Goal: Communication & Community: Answer question/provide support

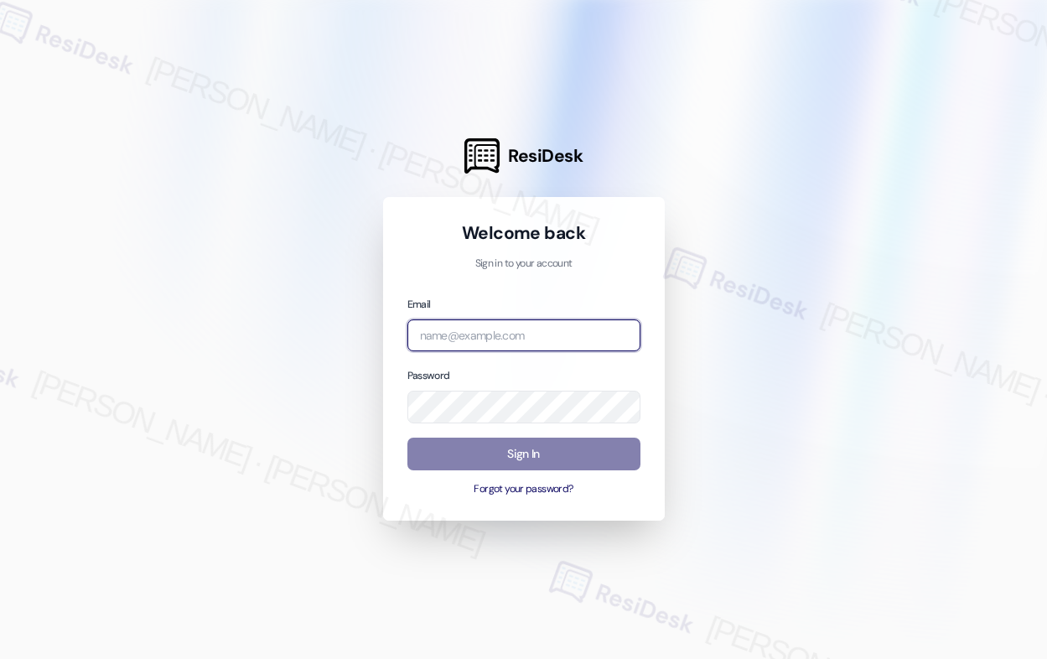
click at [505, 339] on input "email" at bounding box center [523, 335] width 233 height 33
type input "automated-surveys-american_landmark-[PERSON_NAME].[PERSON_NAME].[PERSON_NAME]@a…"
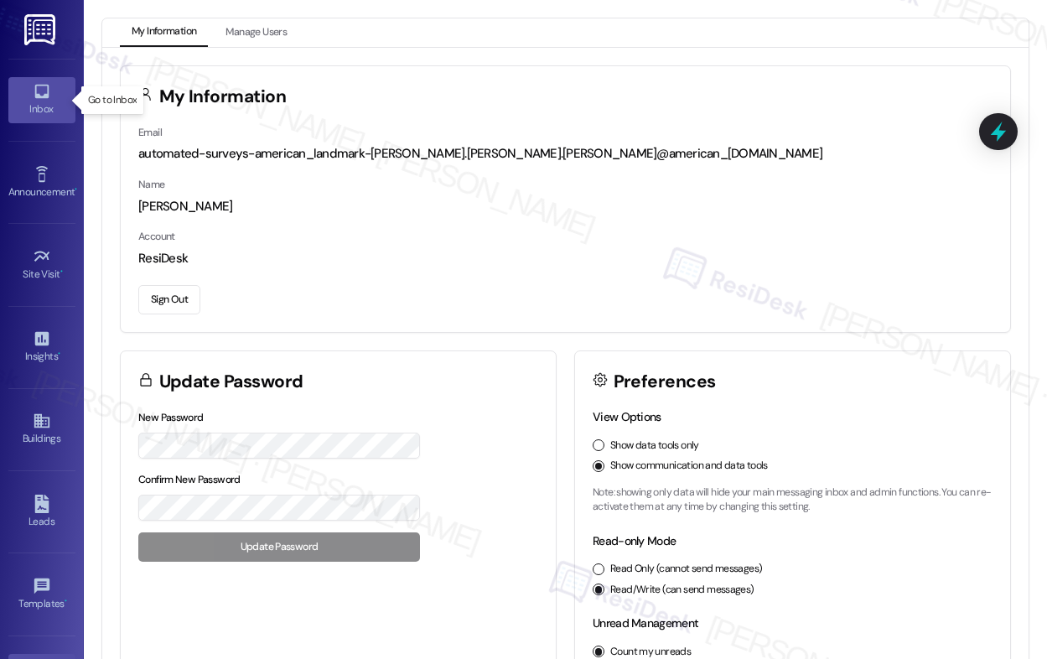
click at [29, 109] on div "Inbox" at bounding box center [42, 109] width 84 height 17
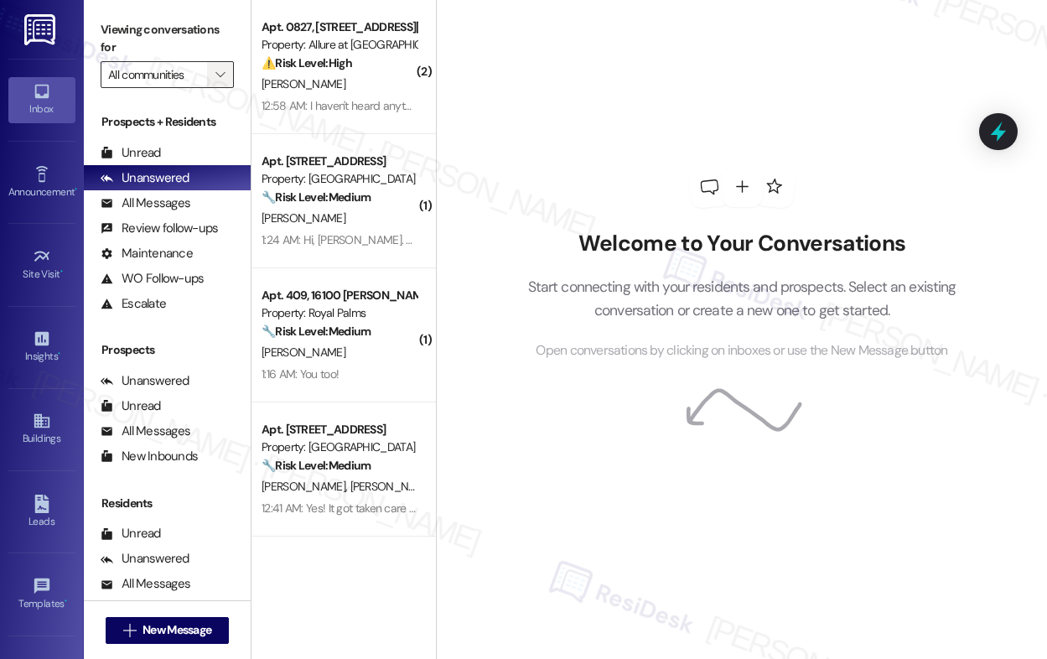
click at [223, 65] on span "" at bounding box center [220, 74] width 16 height 27
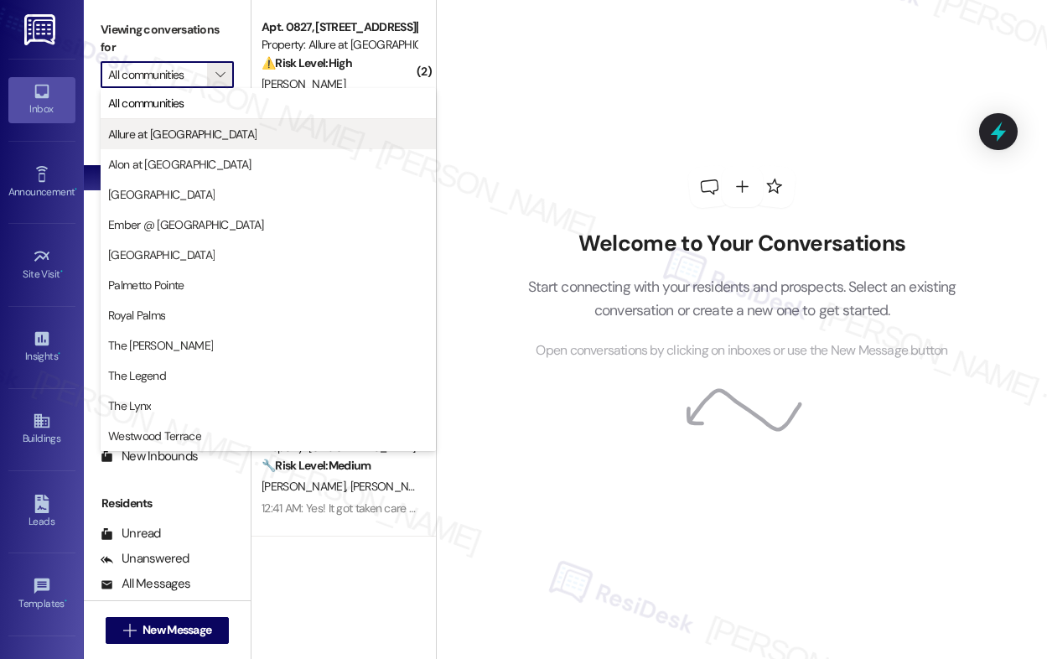
click at [205, 137] on span "Allure at [GEOGRAPHIC_DATA]" at bounding box center [268, 134] width 320 height 17
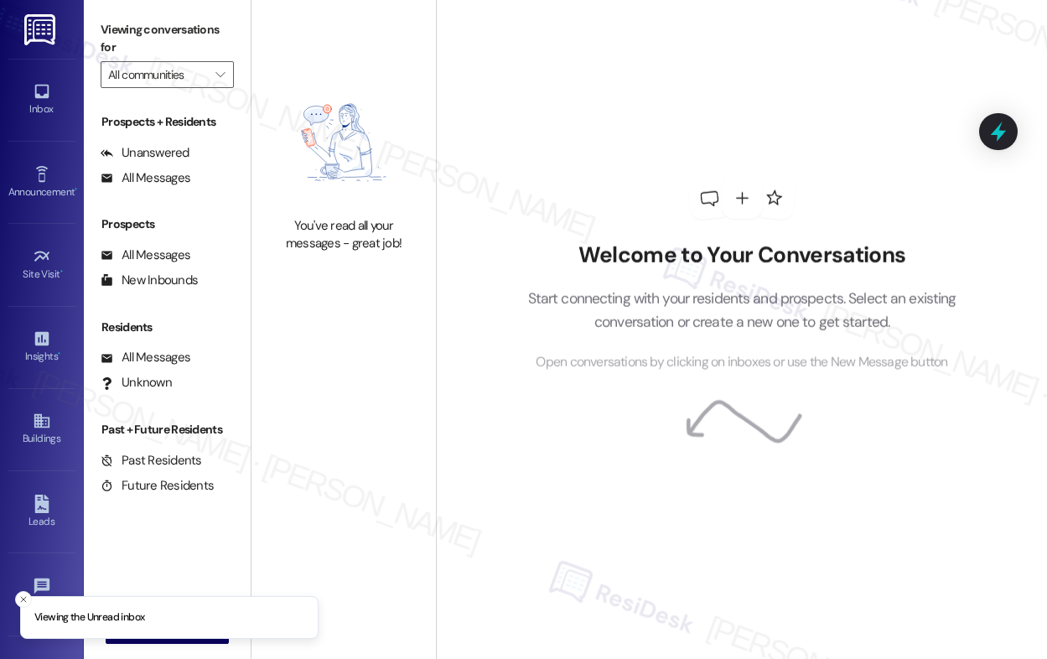
type input "Allure at [GEOGRAPHIC_DATA]"
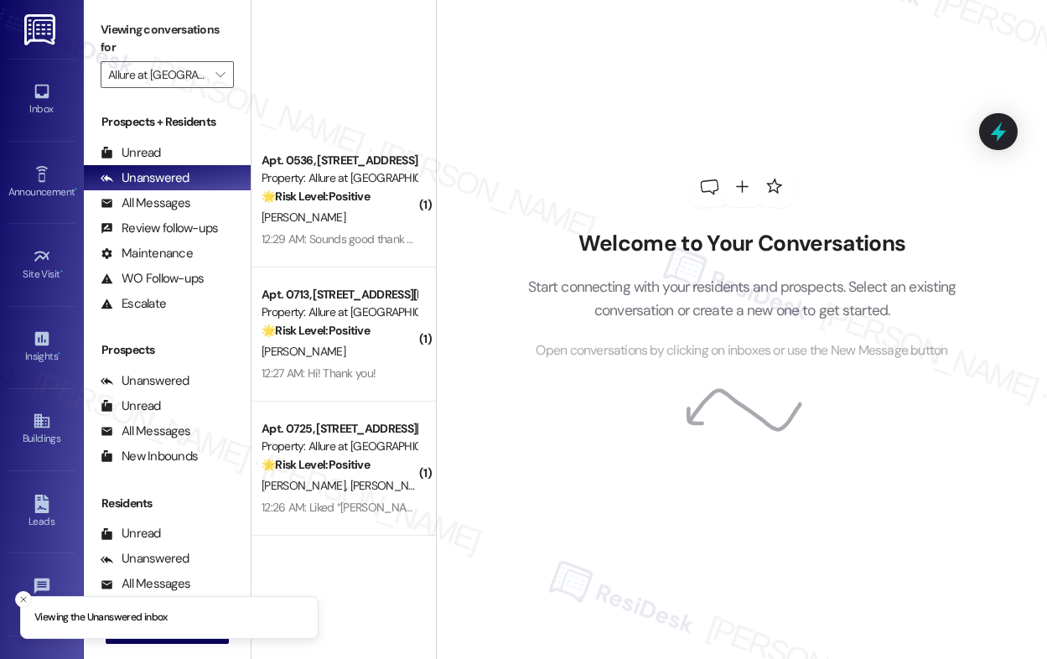
scroll to position [1069, 0]
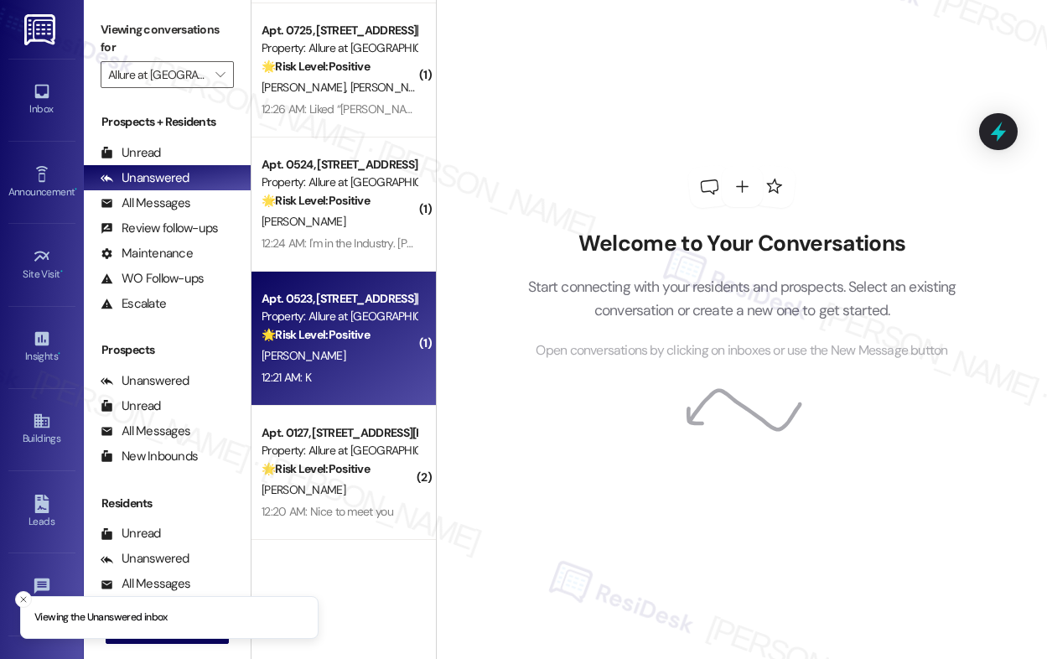
click at [362, 365] on div "[PERSON_NAME]" at bounding box center [339, 355] width 158 height 21
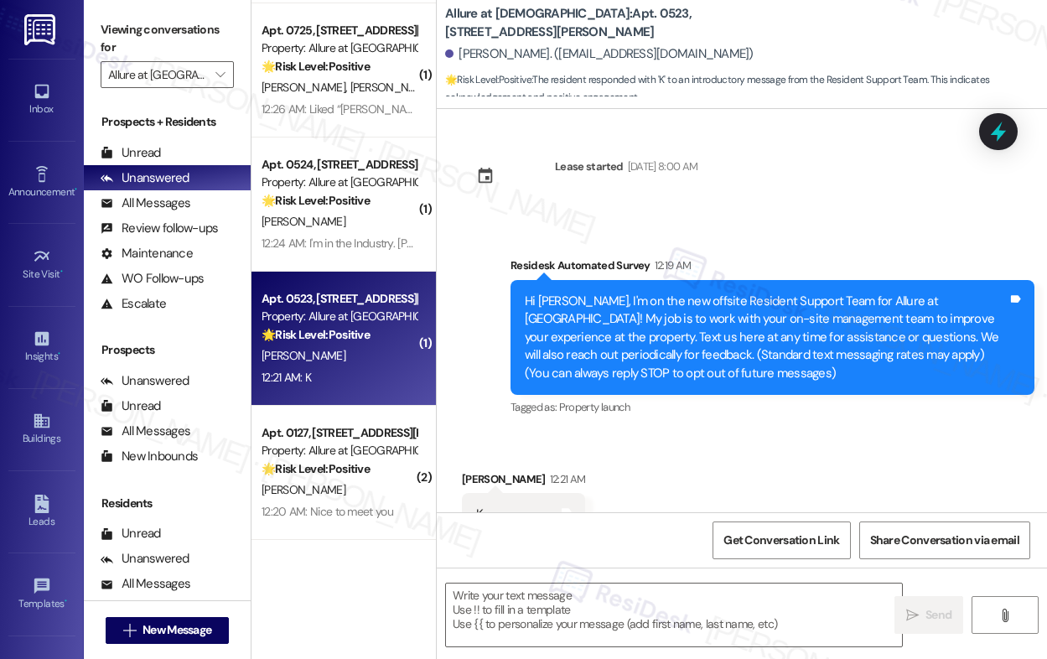
type textarea "Fetching suggested responses. Please feel free to read through the conversation…"
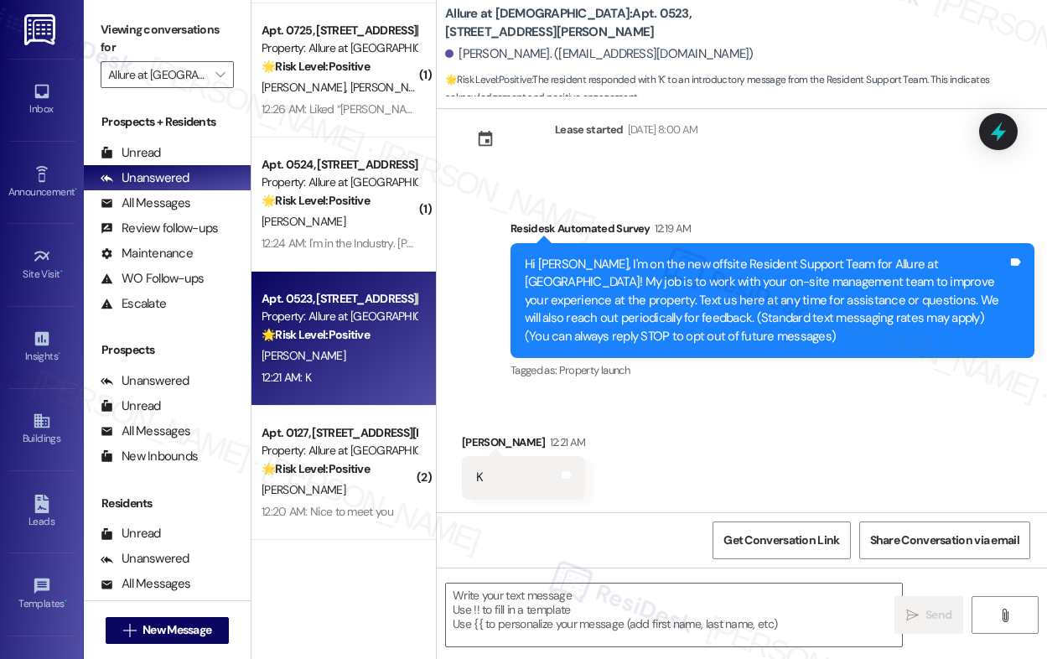
scroll to position [225, 0]
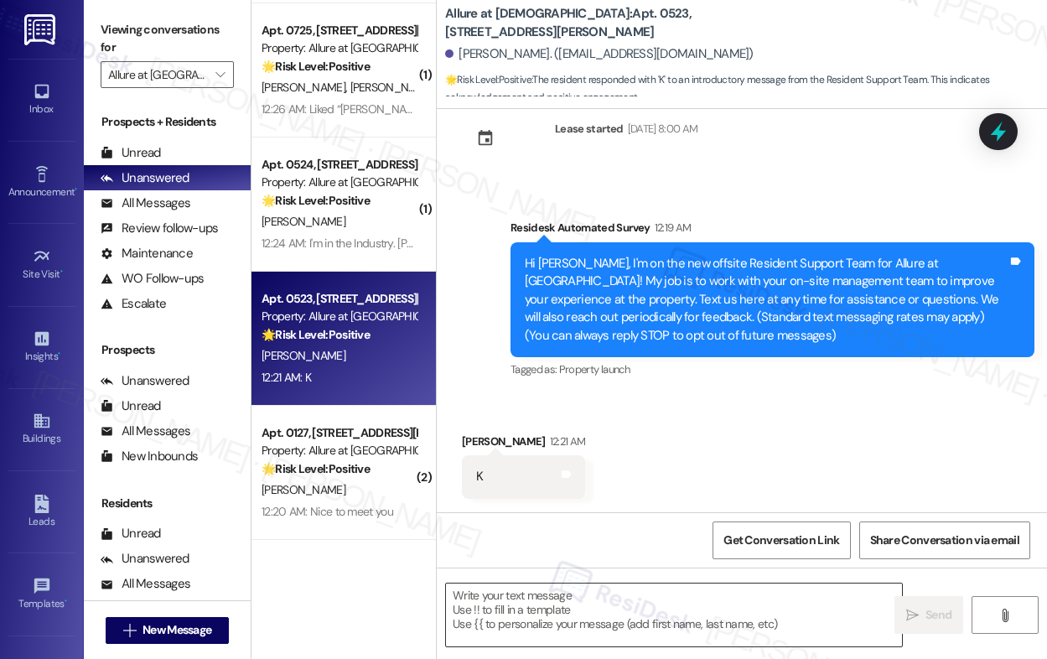
click at [566, 615] on textarea at bounding box center [674, 614] width 456 height 63
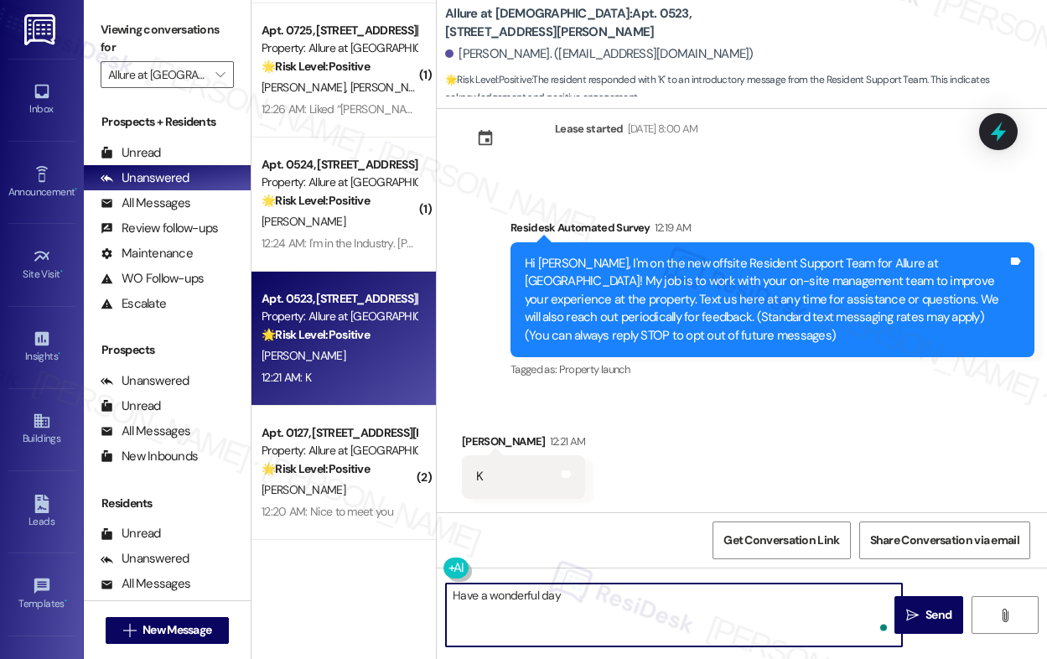
type textarea "Have a wonderful day!"
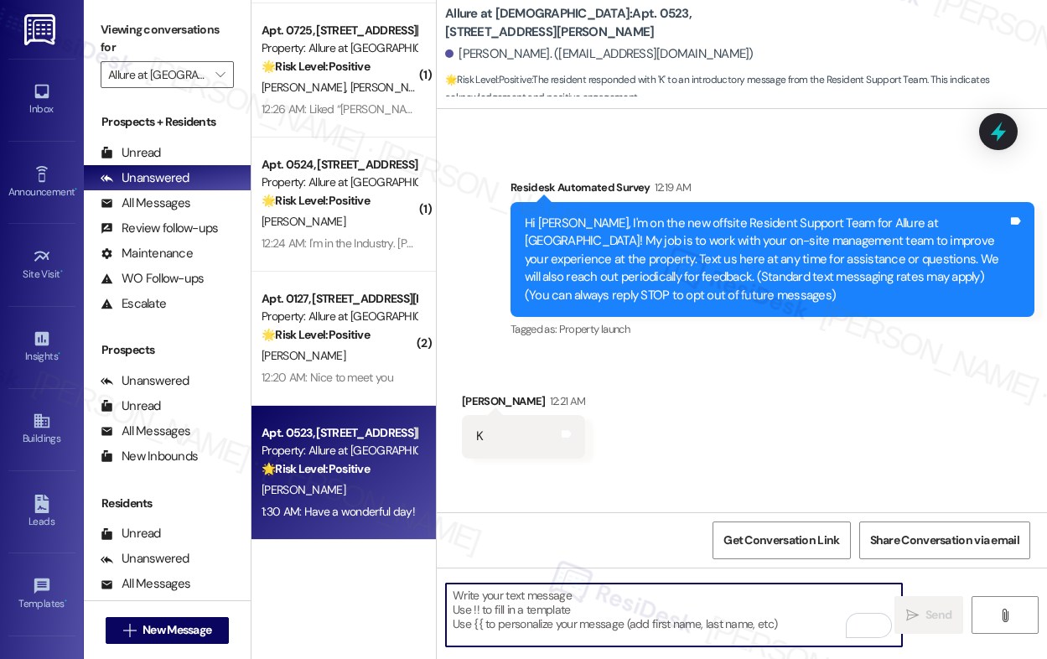
scroll to position [341, 0]
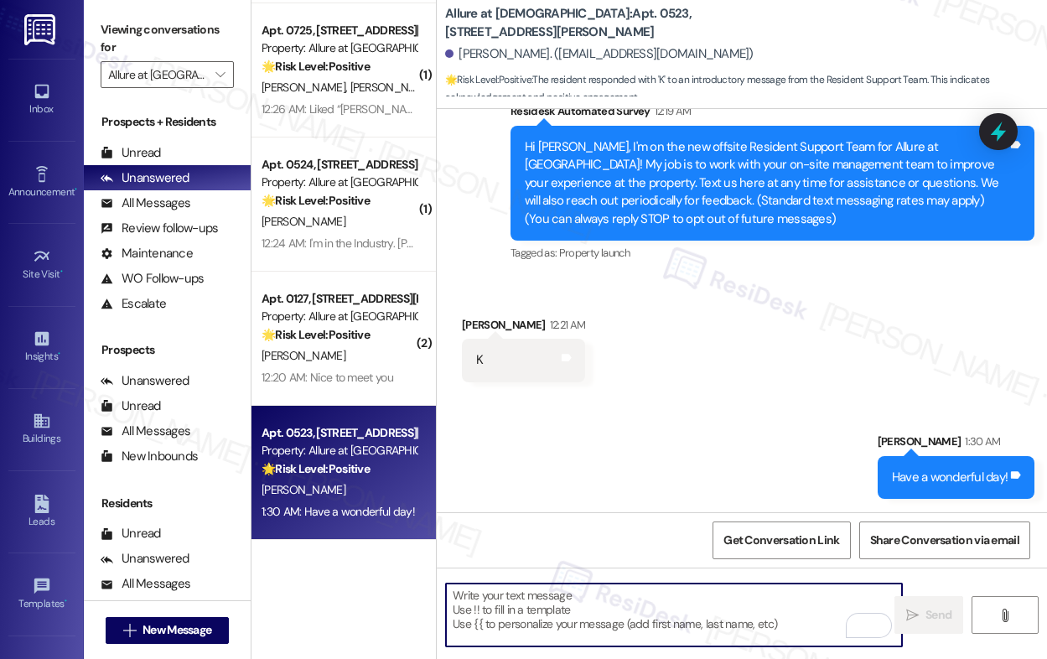
click at [355, 494] on div "[PERSON_NAME]" at bounding box center [339, 489] width 158 height 21
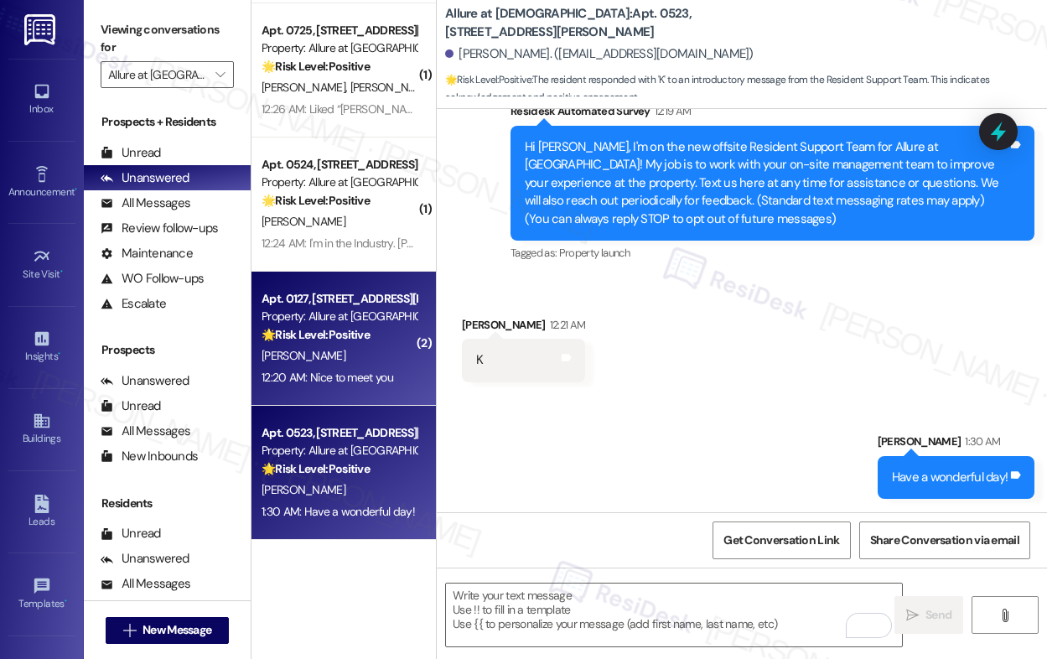
click at [336, 356] on div "[PERSON_NAME]" at bounding box center [339, 355] width 158 height 21
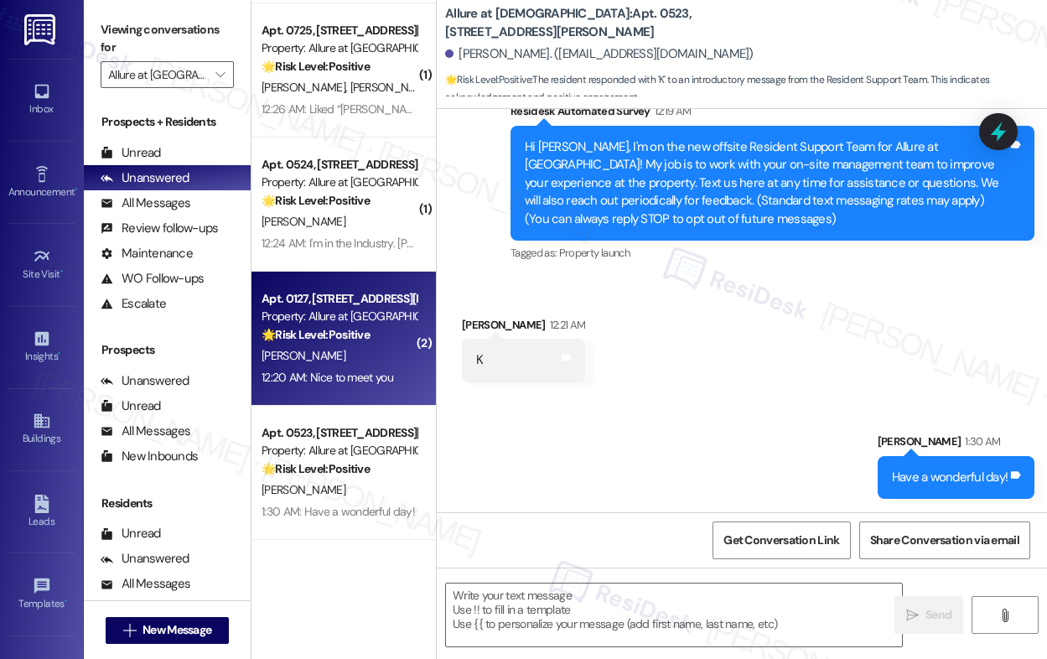
type textarea "Fetching suggested responses. Please feel free to read through the conversation…"
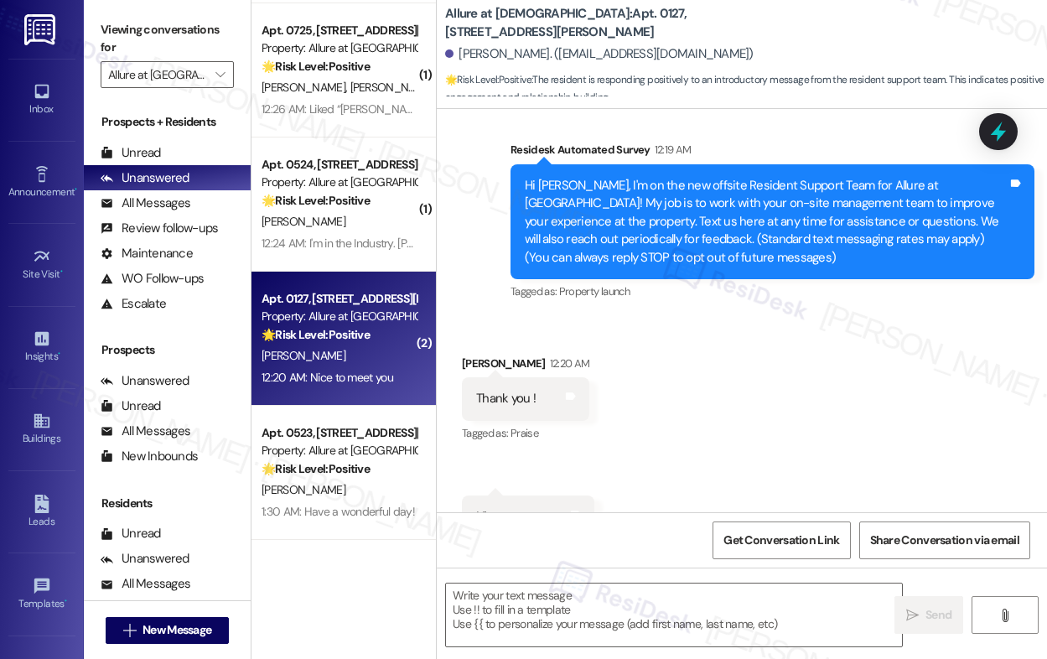
type textarea "Fetching suggested responses. Please feel free to read through the conversation…"
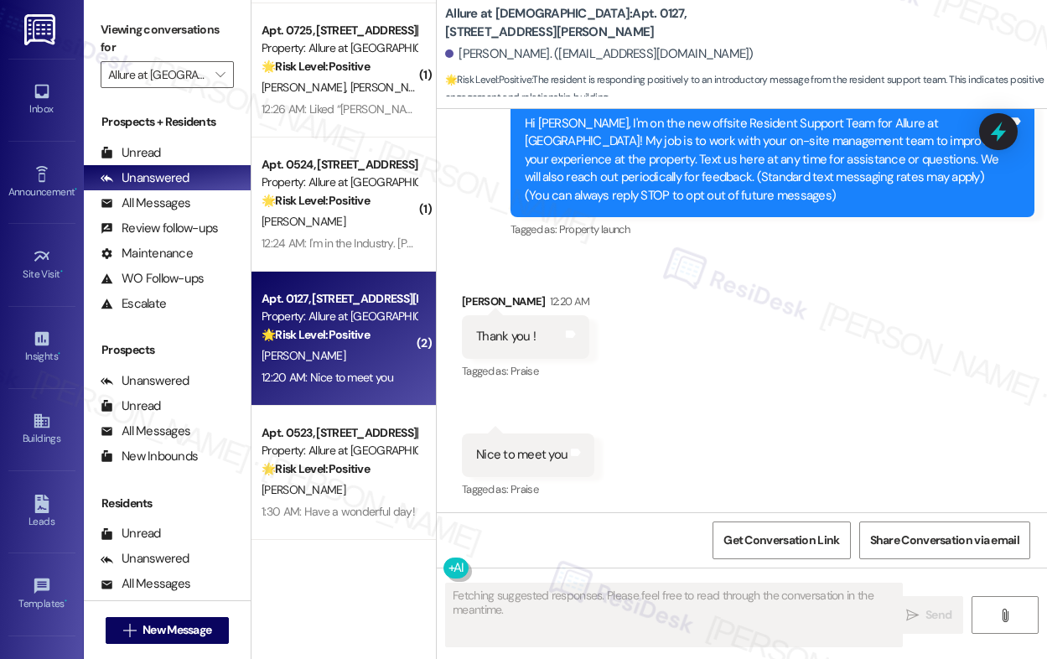
scroll to position [366, 0]
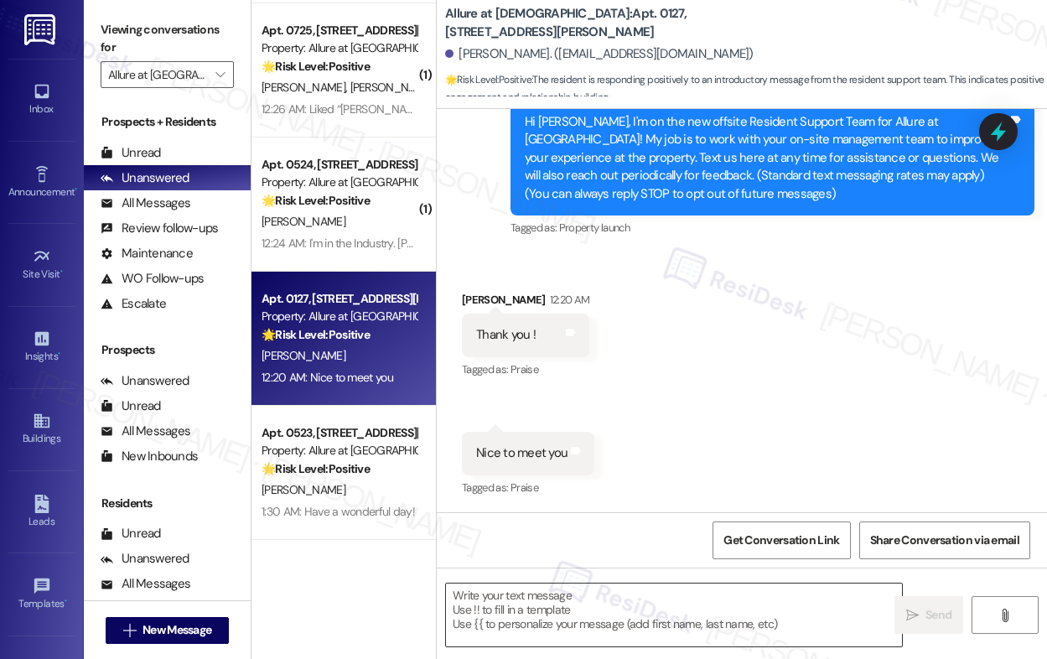
click at [519, 621] on textarea at bounding box center [674, 614] width 456 height 63
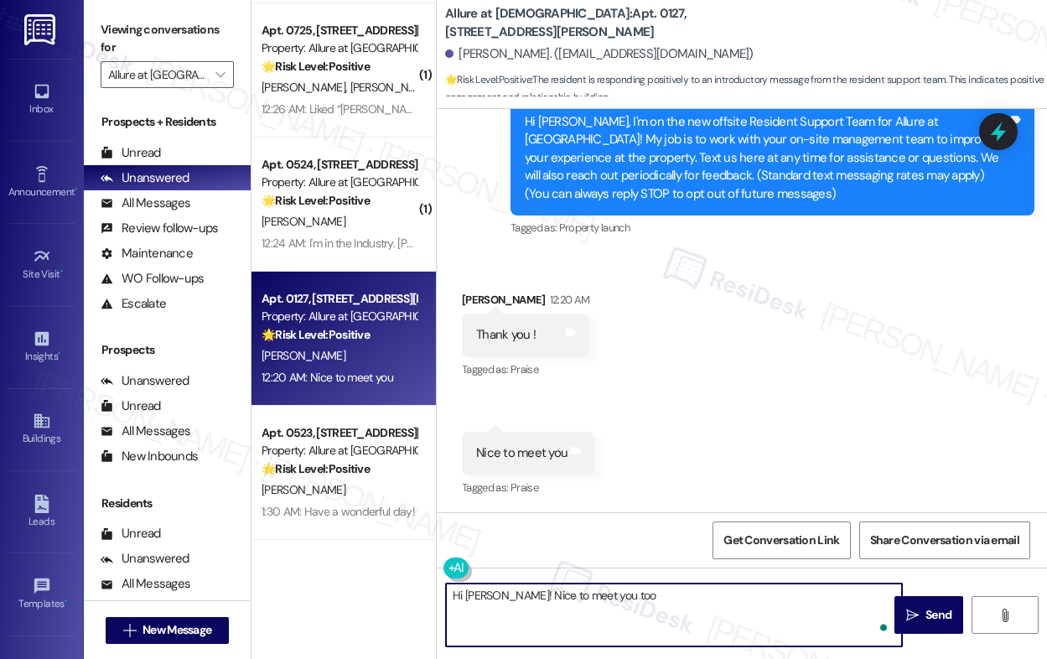
type textarea "Hi [PERSON_NAME]! Nice to meet you too!"
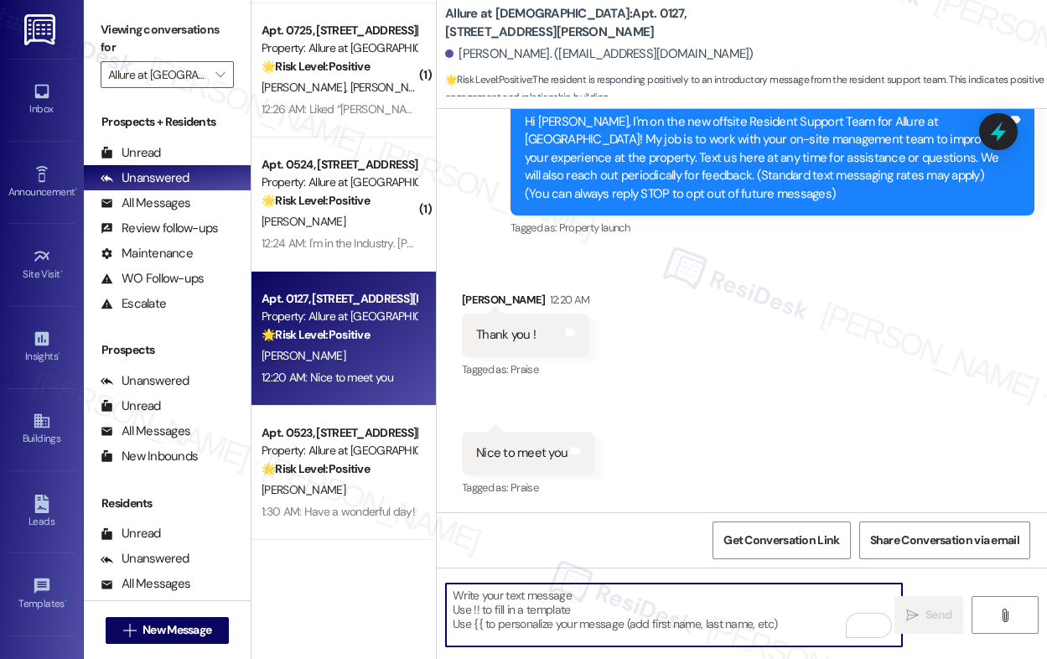
scroll to position [484, 0]
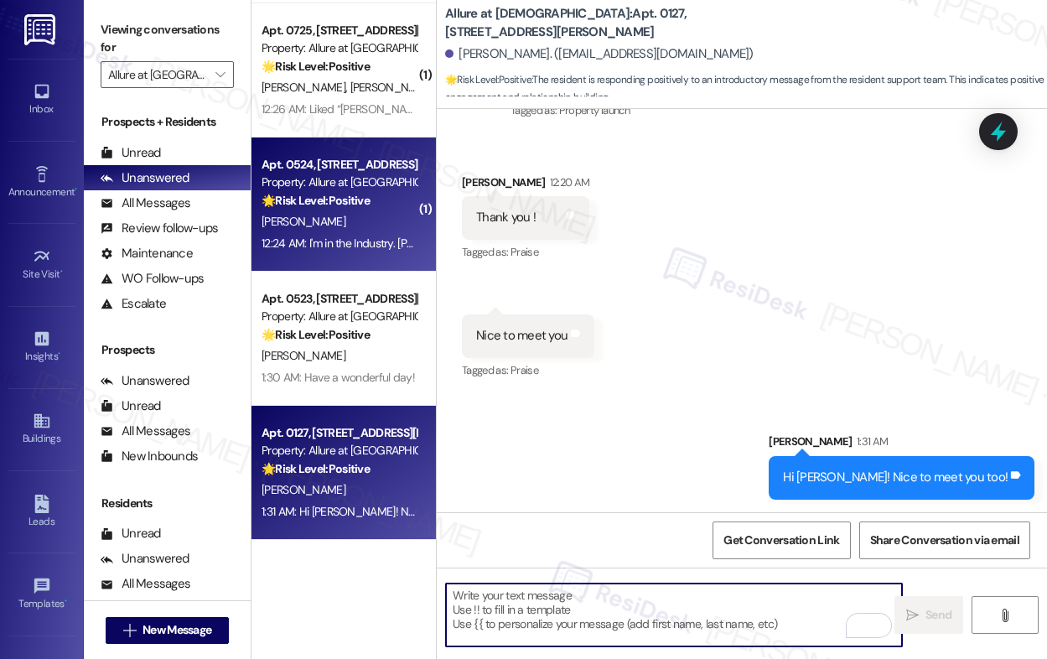
click at [323, 218] on div "[PERSON_NAME]" at bounding box center [339, 221] width 158 height 21
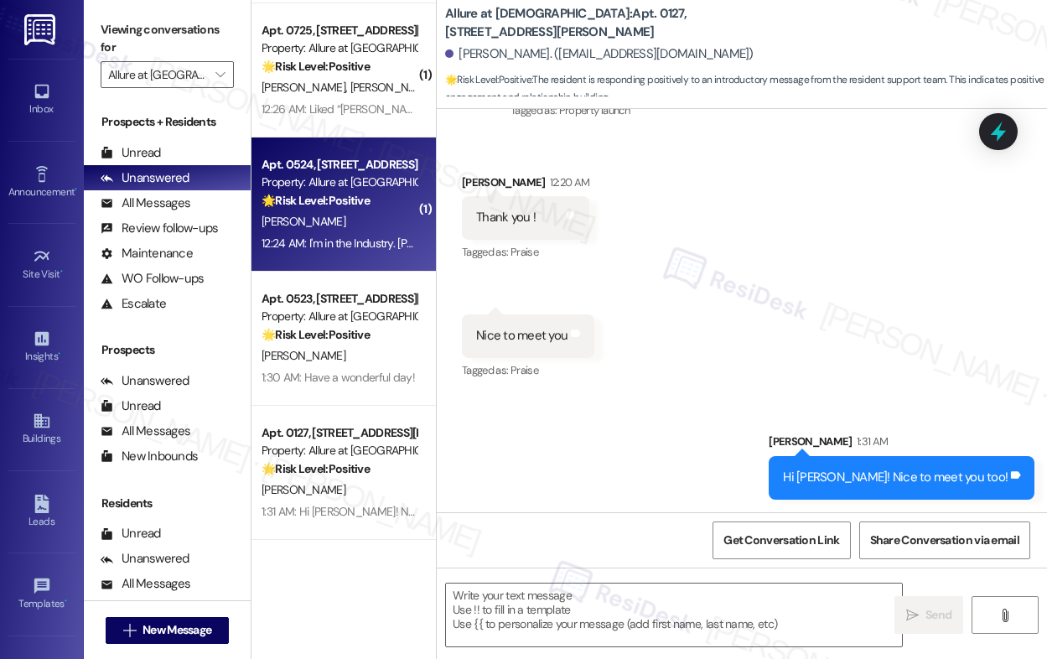
type textarea "Fetching suggested responses. Please feel free to read through the conversation…"
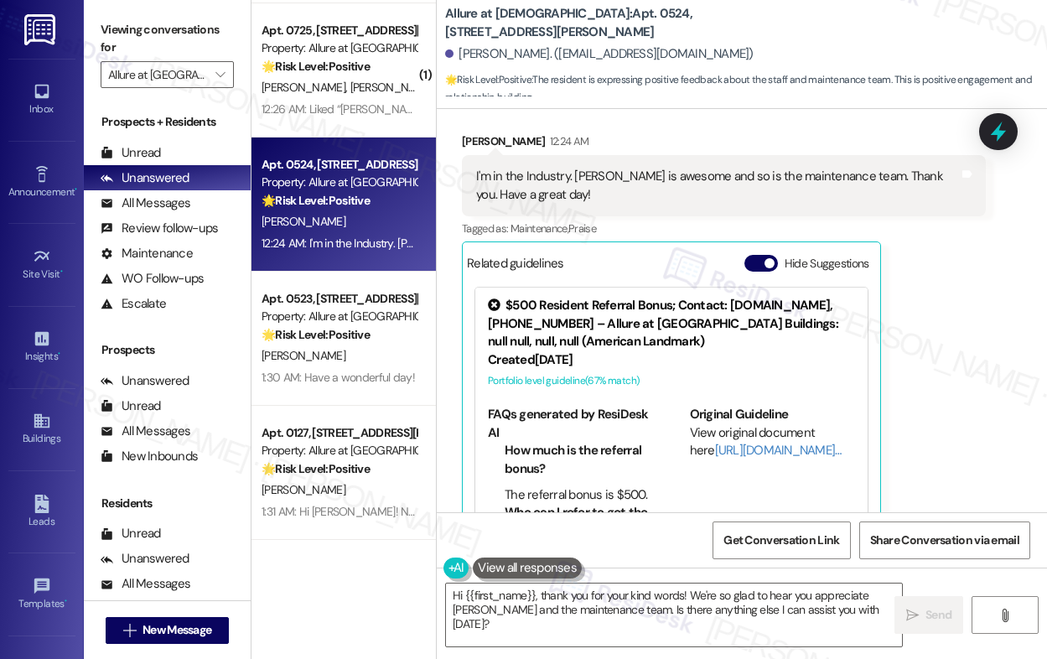
scroll to position [510, 0]
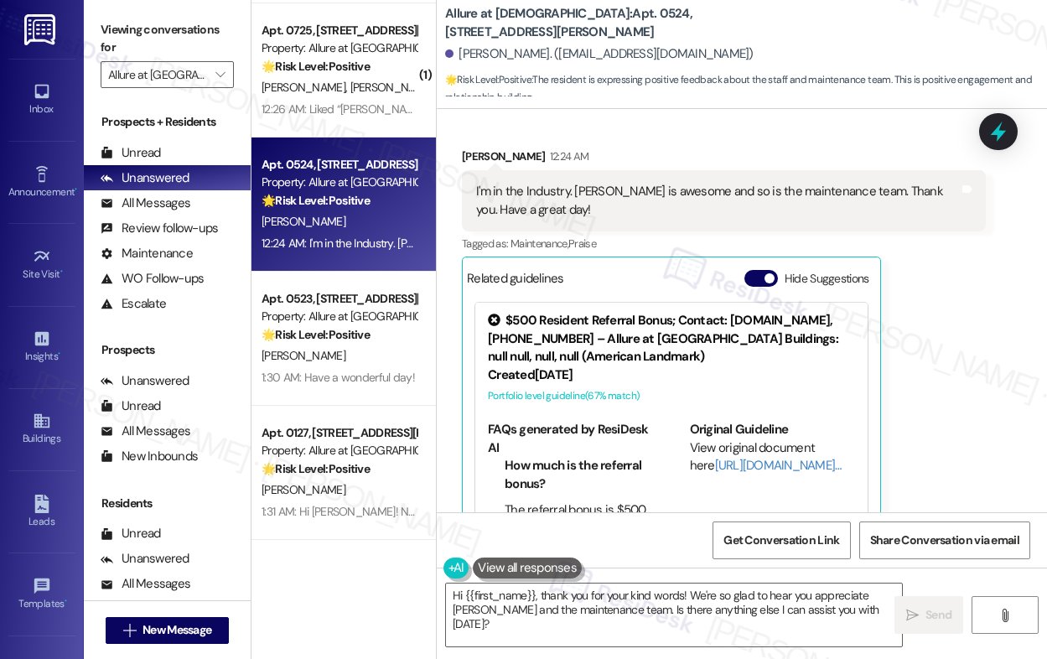
click at [468, 156] on div "[PERSON_NAME] 12:24 AM" at bounding box center [724, 158] width 524 height 23
copy div "[PERSON_NAME]"
click at [682, 619] on textarea "Hi {{first_name}}, thank you for your kind words! We're so glad to hear you app…" at bounding box center [674, 614] width 456 height 63
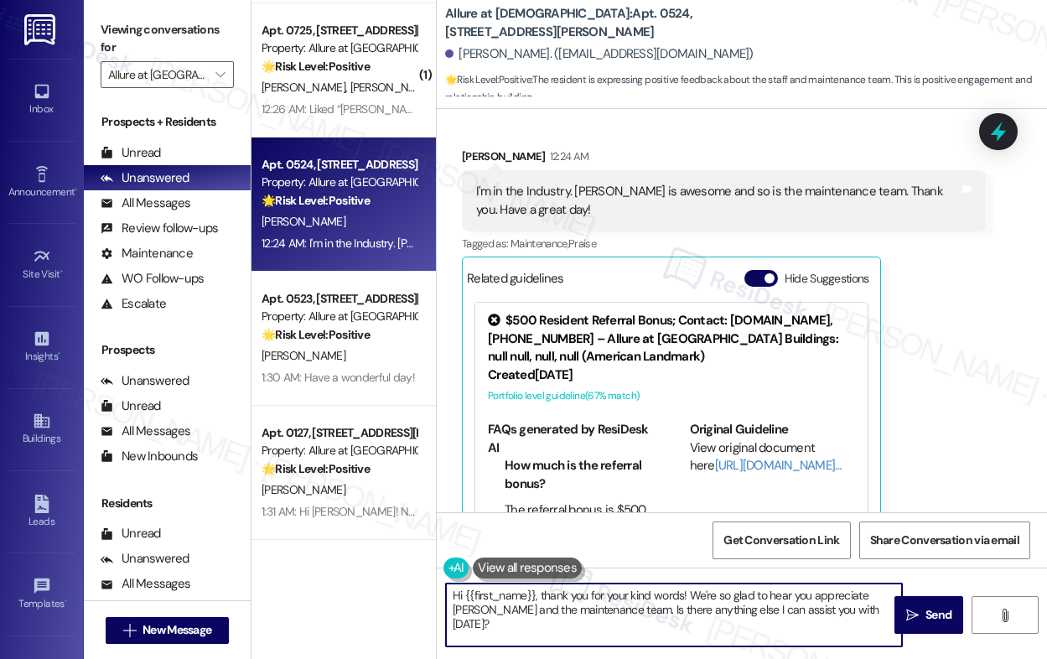
click at [682, 619] on textarea "Hi {{first_name}}, thank you for your kind words! We're so glad to hear you app…" at bounding box center [674, 614] width 456 height 63
click at [683, 618] on textarea "Hi {{first_name}}, thank you for your kind words! We're so glad to hear you app…" at bounding box center [674, 614] width 456 height 63
click at [685, 617] on textarea "Hi {{first_name}}, thank you for your kind words! We're so glad to hear you app…" at bounding box center [674, 614] width 456 height 63
click at [685, 613] on textarea "Hi {{first_name}}, thank you for your kind words! We're so glad to hear you app…" at bounding box center [674, 614] width 456 height 63
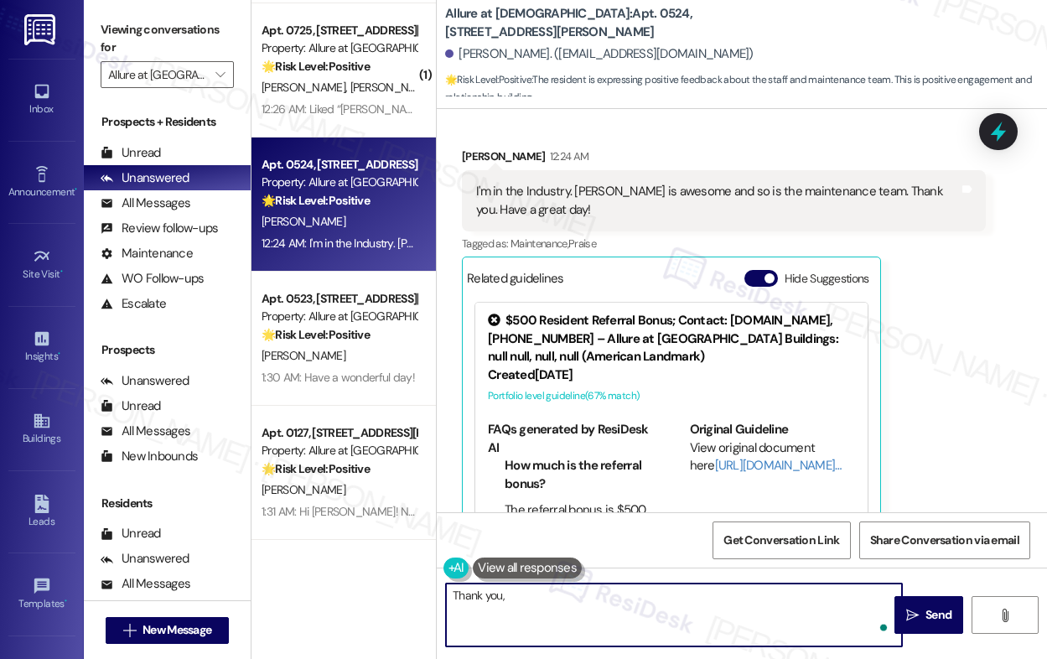
paste textarea "[PERSON_NAME]"
type textarea "Thank you, [PERSON_NAME]! Have a wonderful day!"
click at [944, 625] on button " Send" at bounding box center [928, 615] width 69 height 38
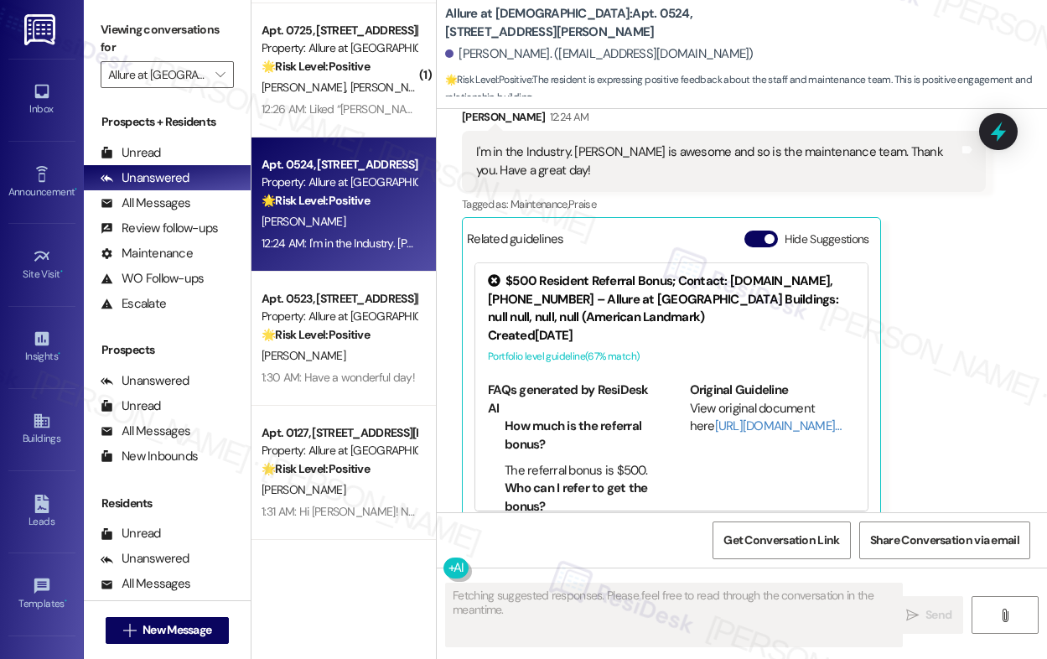
scroll to position [572, 0]
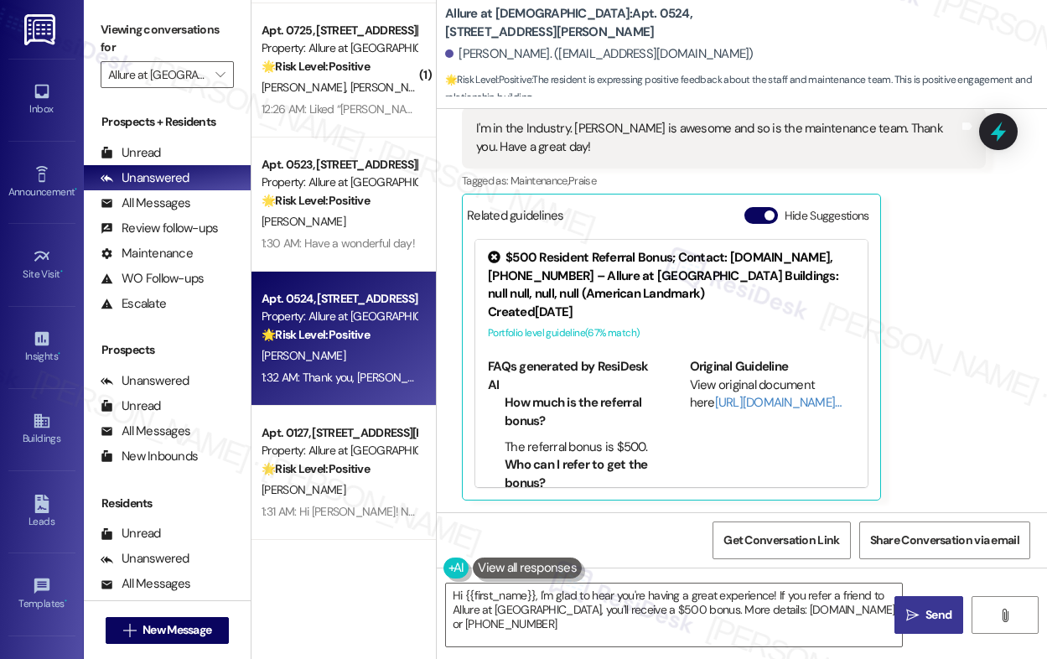
type textarea "Hi {{first_name}}, I'm glad to hear you're having a great experience! If you re…"
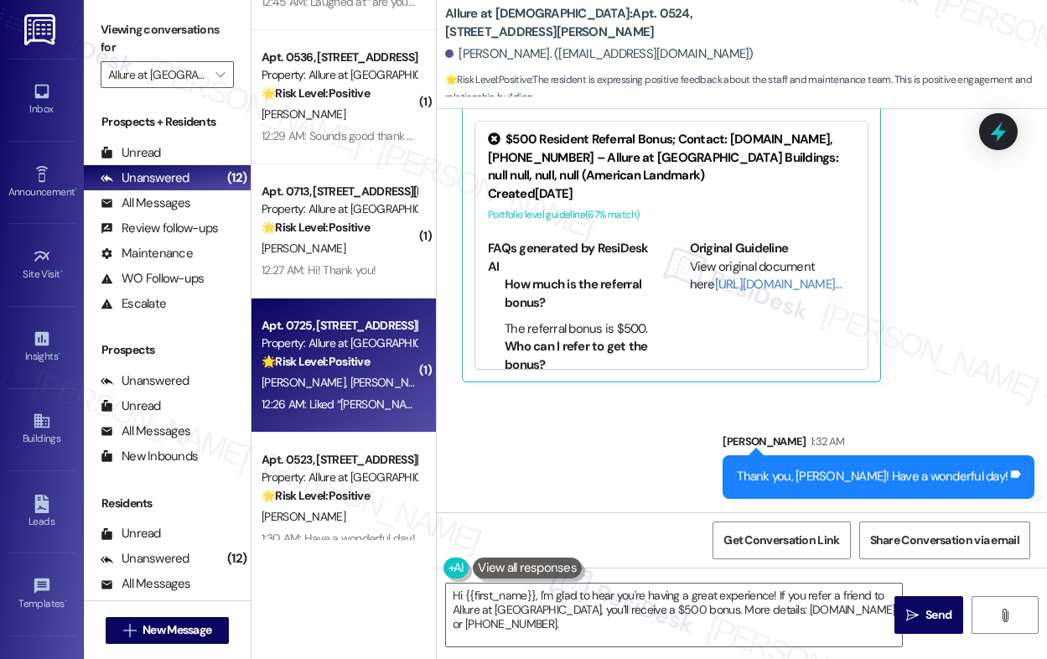
scroll to position [769, 0]
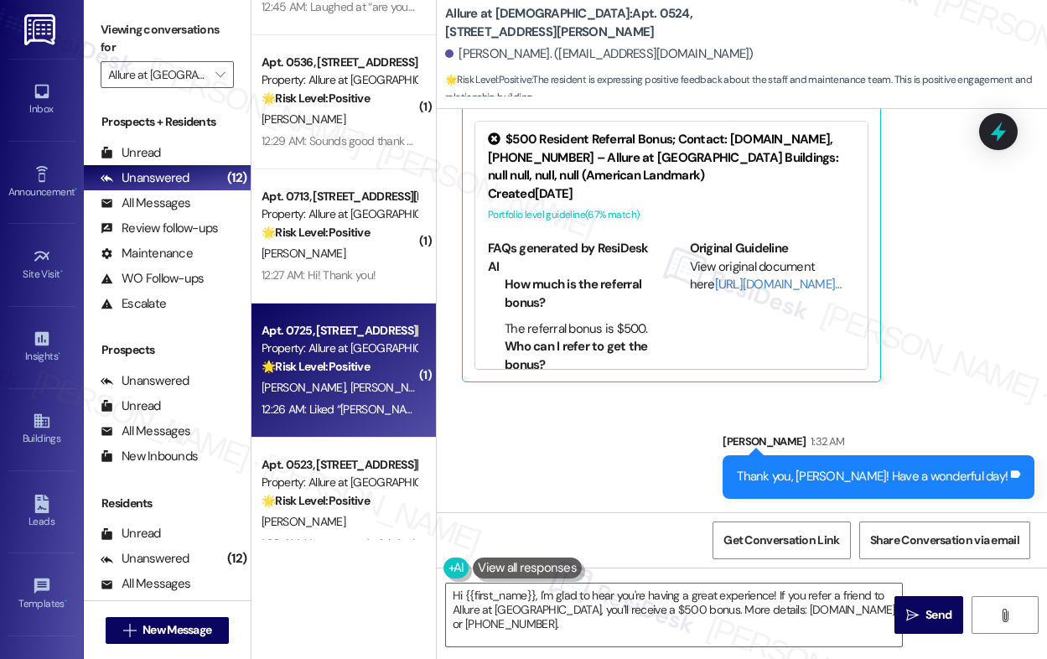
type textarea "Fetching suggested responses. Please feel free to read through the conversation…"
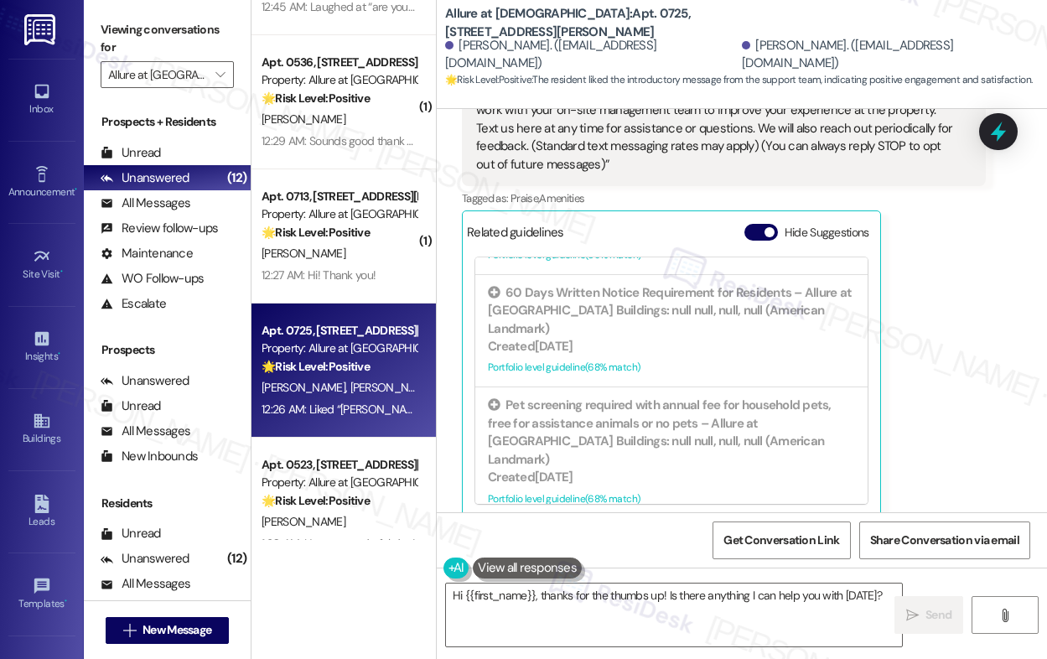
scroll to position [628, 0]
click at [580, 597] on textarea "Hi {{first_name}}, thanks for the thumbs up! Is there anything I can help you w…" at bounding box center [674, 614] width 456 height 63
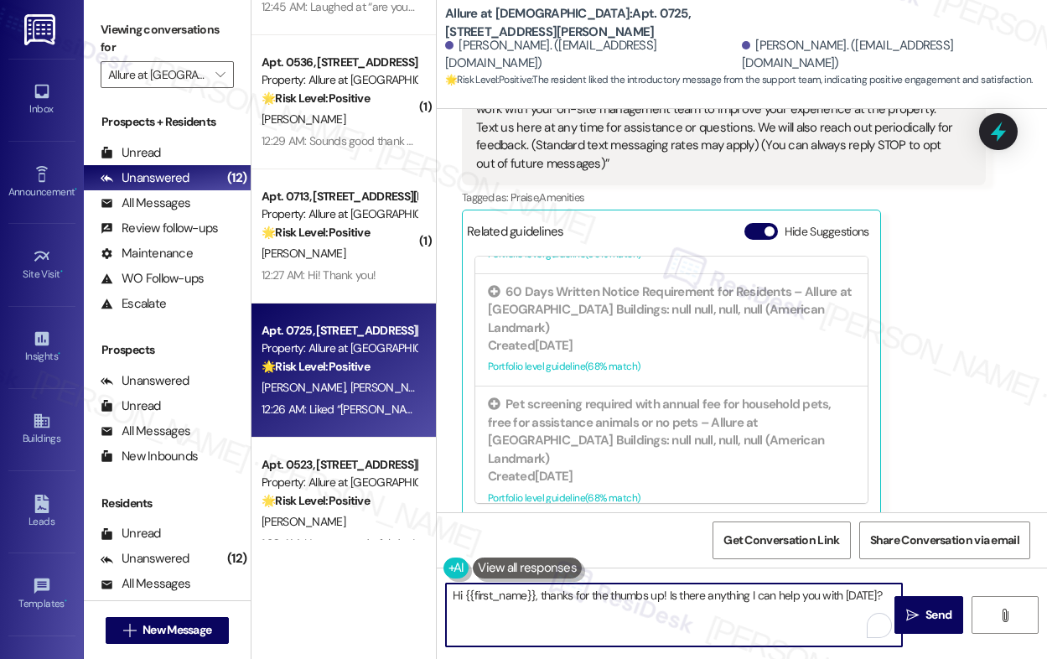
click at [579, 597] on textarea "Hi {{first_name}}, thanks for the thumbs up! Is there anything I can help you w…" at bounding box center [674, 614] width 456 height 63
click at [578, 597] on textarea "Hi {{first_name}}, thanks for the thumbs up! Is there anything I can help you w…" at bounding box center [674, 614] width 456 height 63
type textarea "Thank you!"
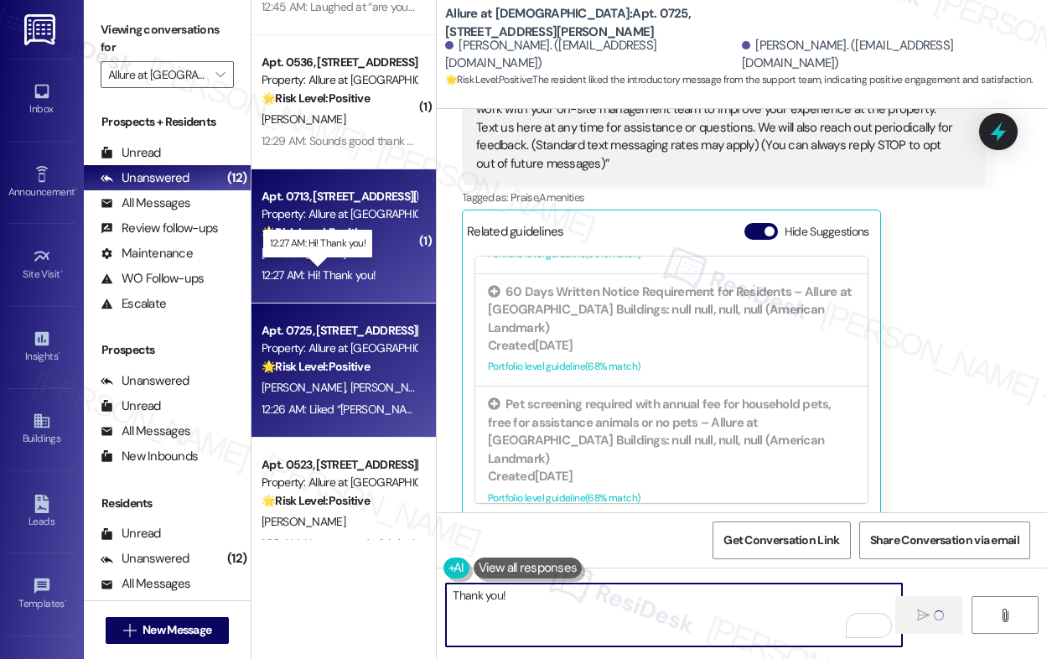
click at [348, 267] on div "12:27 AM: Hi! Thank you! 12:27 AM: Hi! Thank you!" at bounding box center [318, 274] width 114 height 15
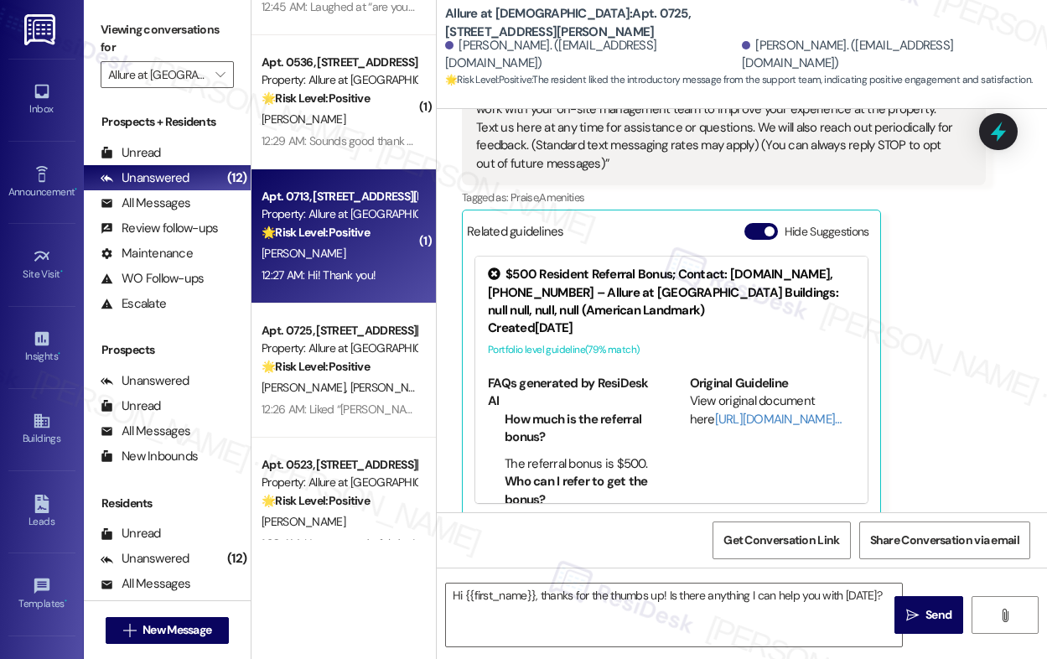
type textarea "Fetching suggested responses. Please feel free to read through the conversation…"
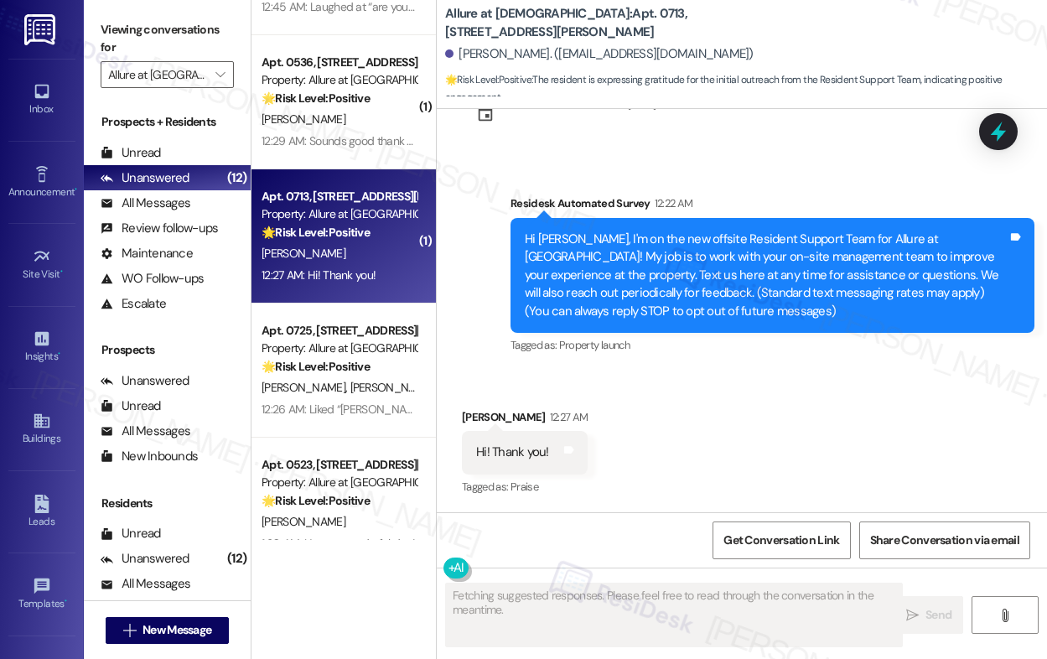
scroll to position [248, 0]
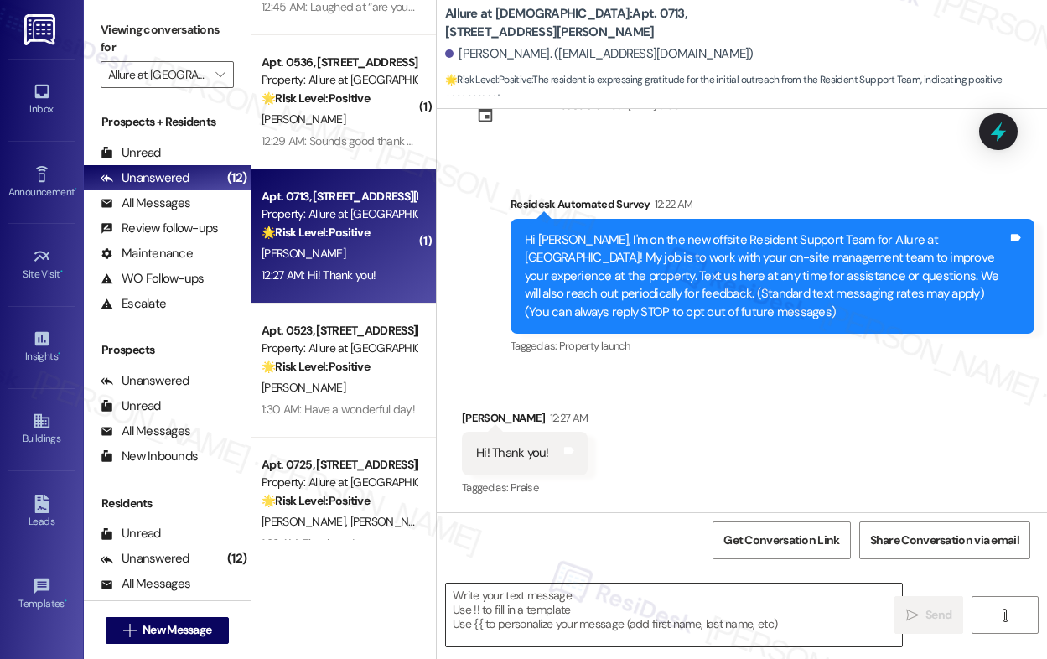
click at [592, 625] on textarea at bounding box center [674, 614] width 456 height 63
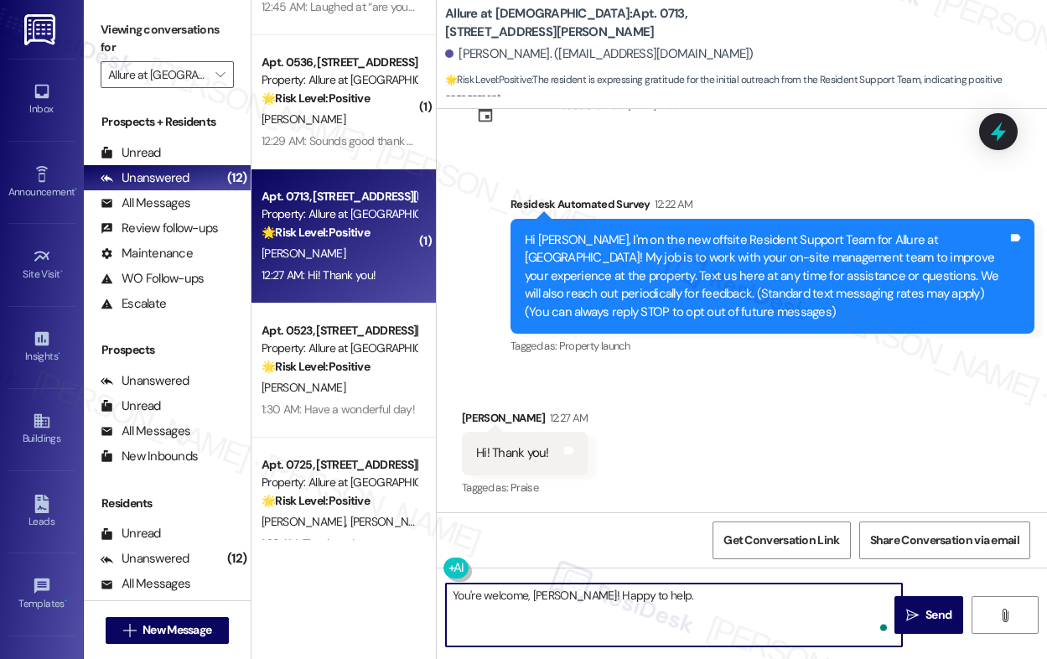
type textarea "You're welcome, [PERSON_NAME]! Happy to help."
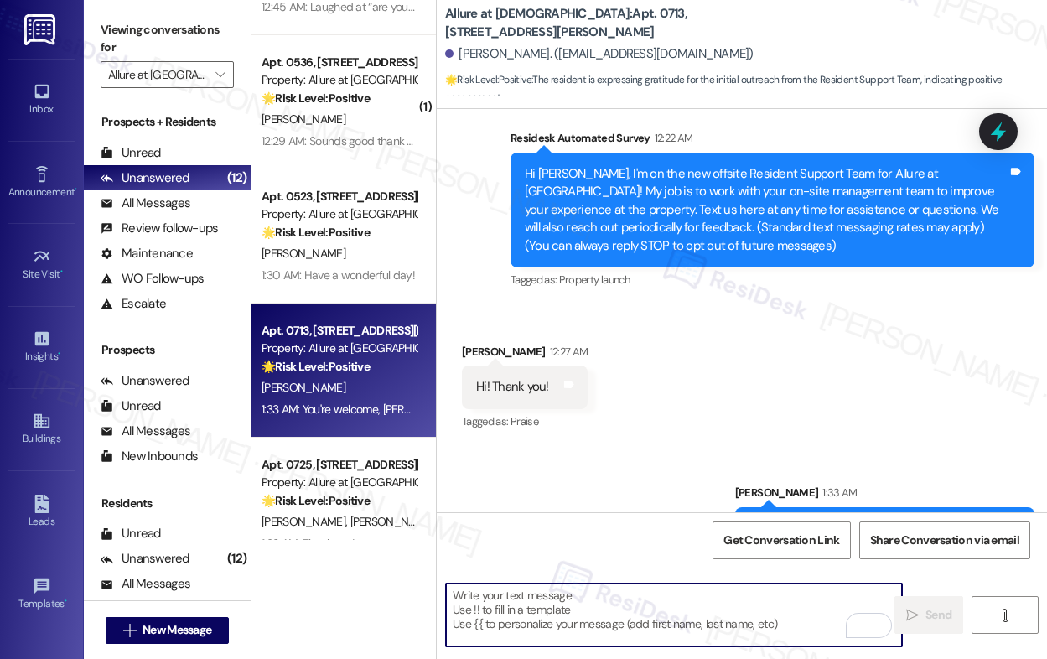
scroll to position [366, 0]
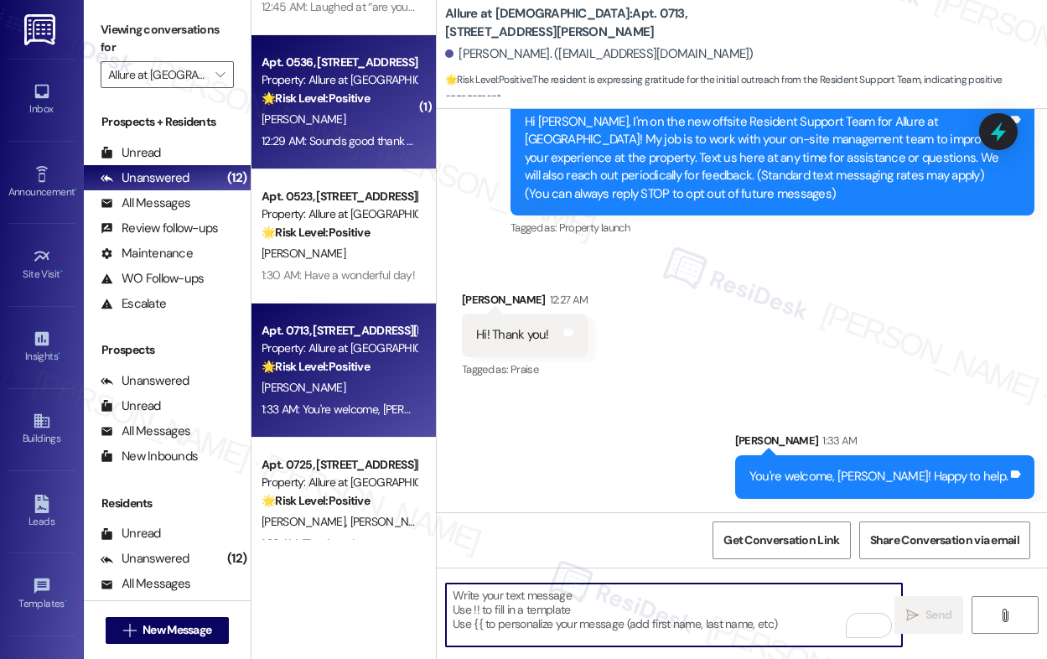
click at [333, 129] on div "[PERSON_NAME]" at bounding box center [339, 119] width 158 height 21
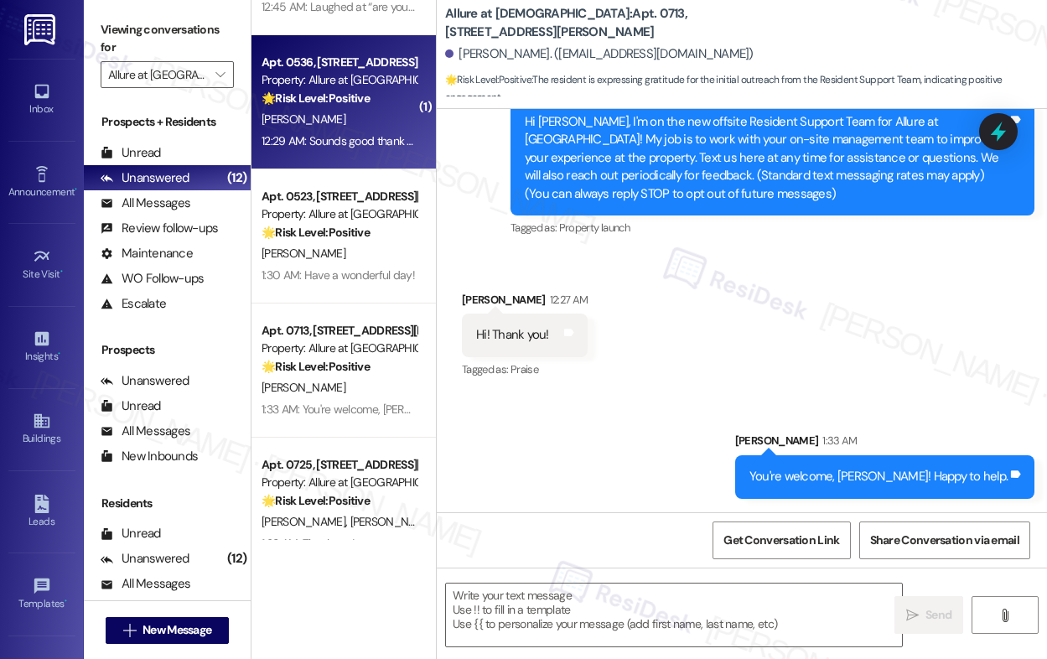
type textarea "Fetching suggested responses. Please feel free to read through the conversation…"
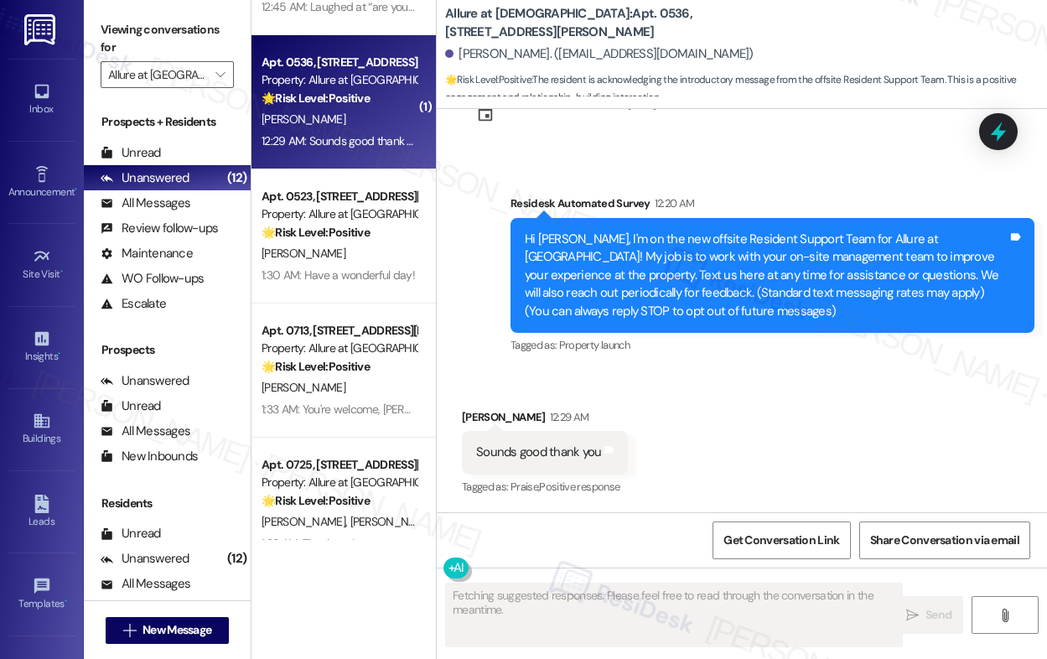
scroll to position [248, 0]
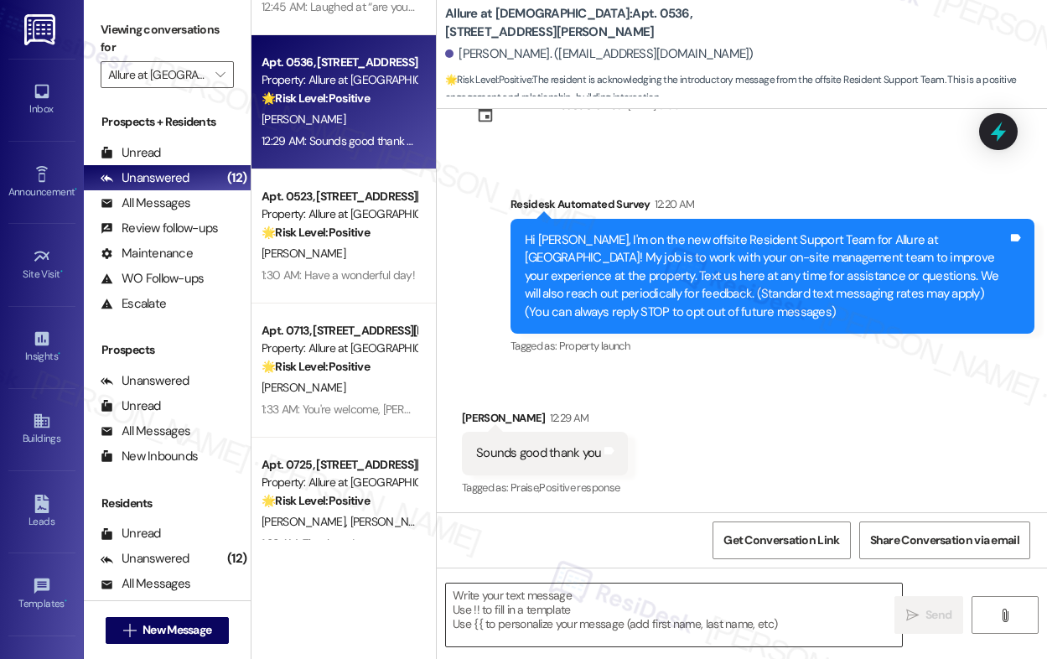
click at [557, 609] on textarea at bounding box center [674, 614] width 456 height 63
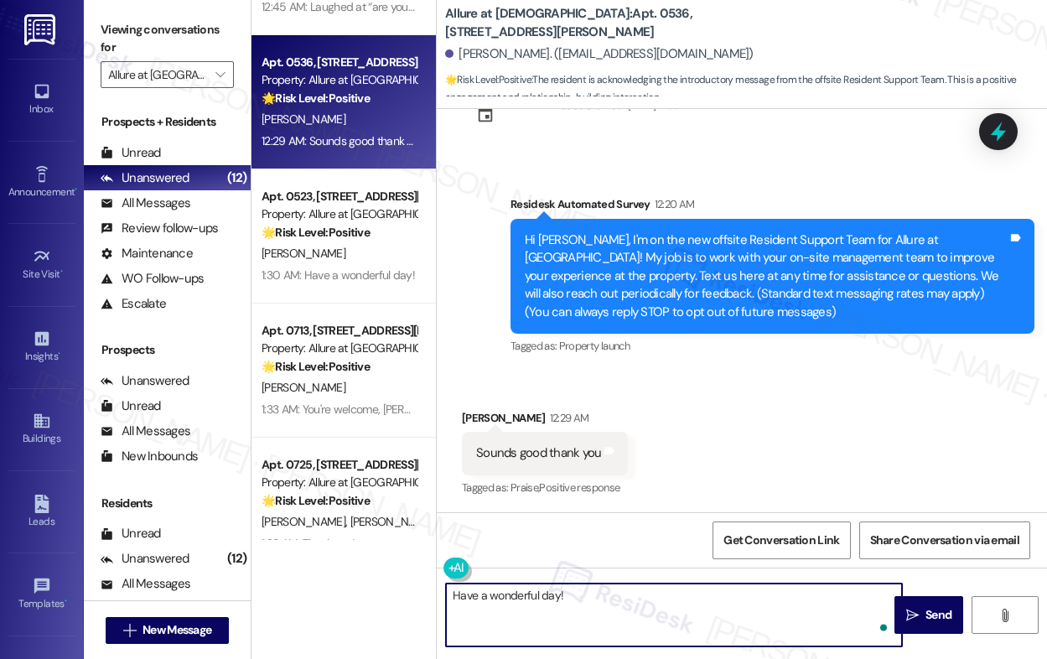
type textarea "Have a wonderful day!"
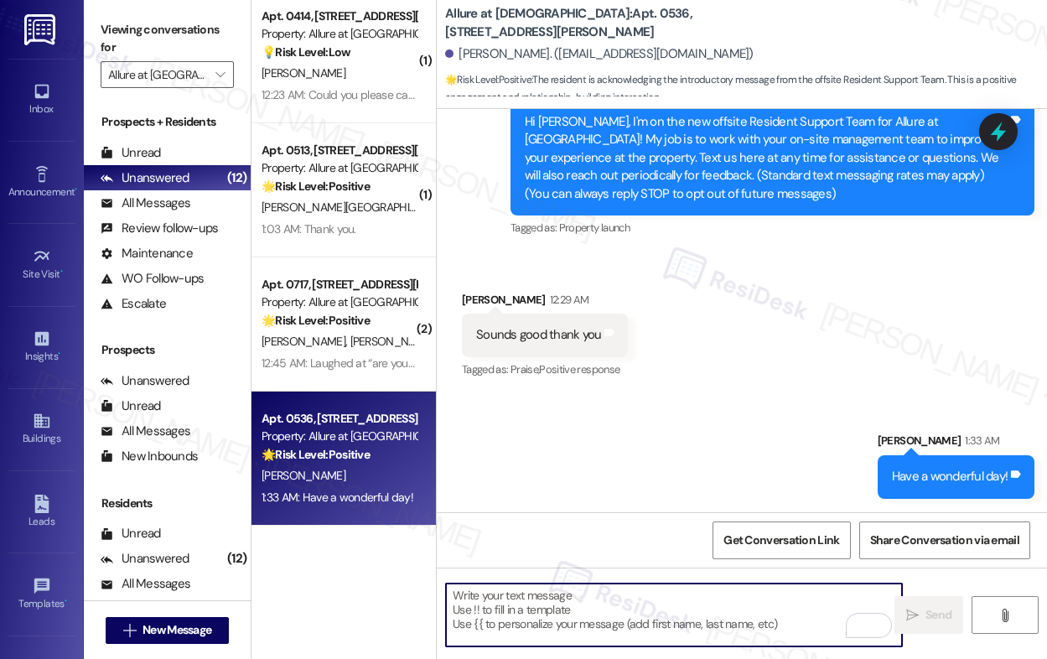
scroll to position [440, 0]
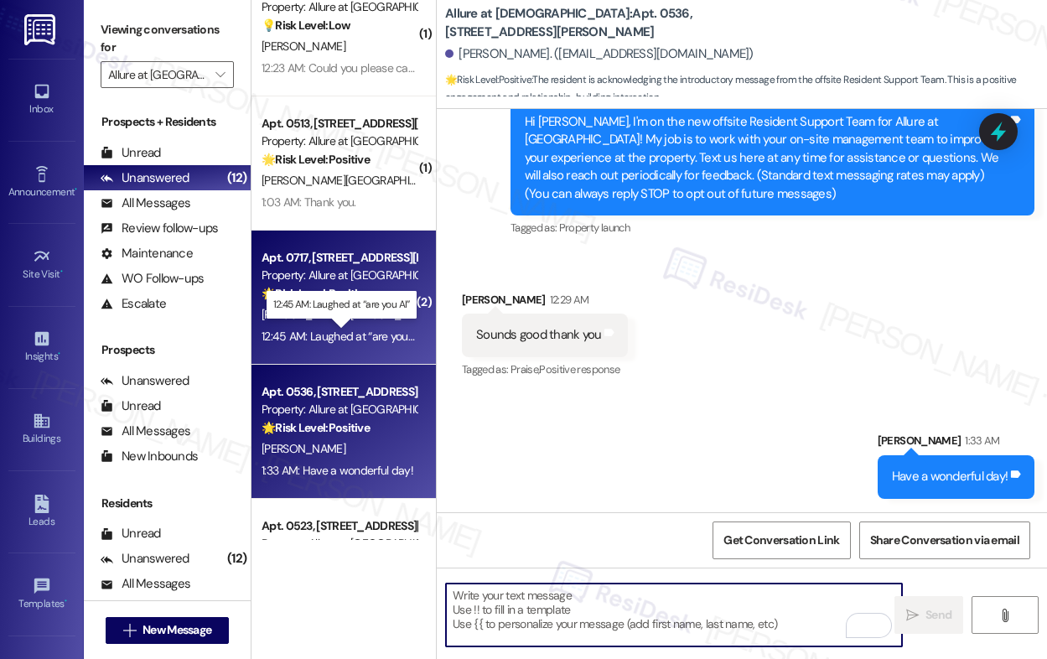
click at [374, 339] on div "12:45 AM: Laughed at “are you AI” 12:45 AM: Laughed at “are you AI”" at bounding box center [342, 335] width 162 height 15
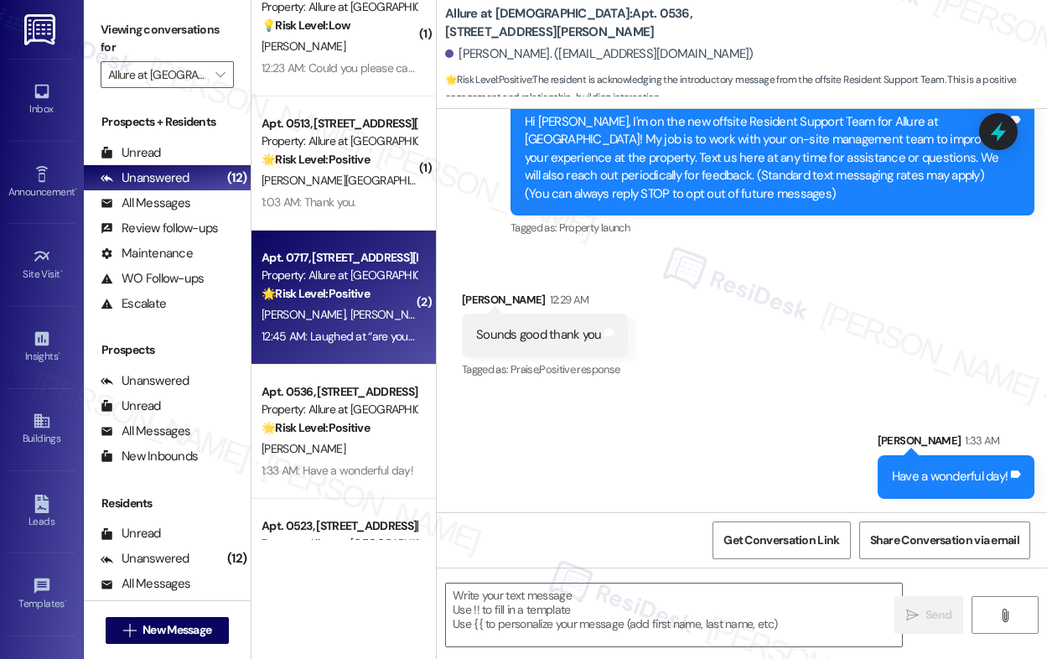
type textarea "Fetching suggested responses. Please feel free to read through the conversation…"
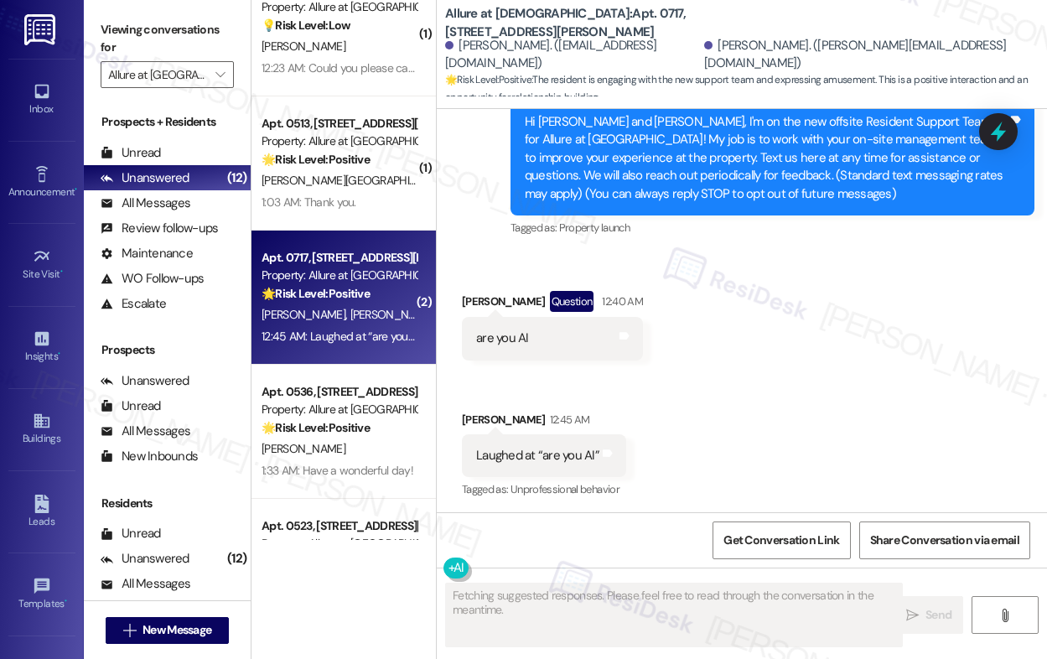
scroll to position [369, 0]
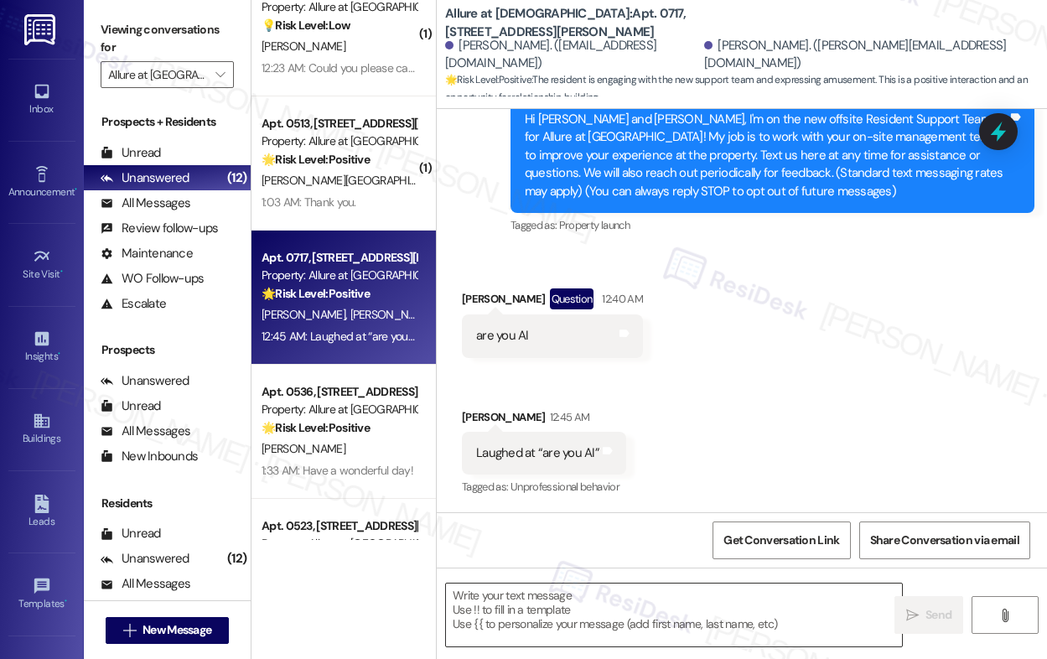
click at [568, 607] on textarea at bounding box center [674, 614] width 456 height 63
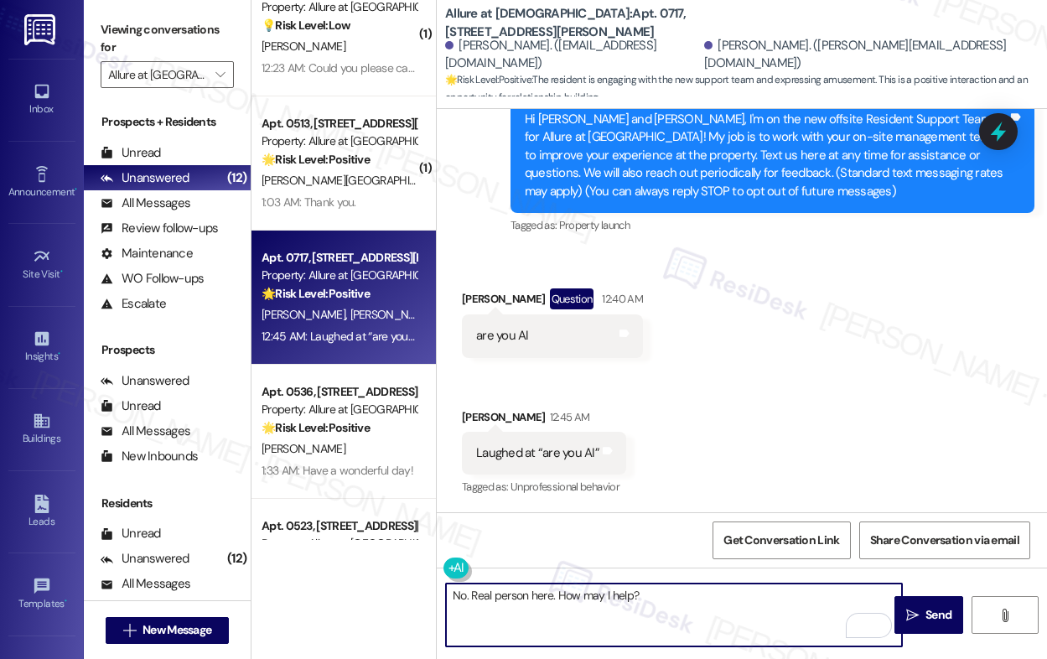
click at [666, 597] on textarea "No. Real person here. How may I help?" at bounding box center [674, 614] width 456 height 63
click at [464, 596] on textarea "No. Real person here. How may I help?" at bounding box center [674, 614] width 456 height 63
click at [786, 611] on textarea "No, [PERSON_NAME] and [PERSON_NAME]. Real person here. How may I help?" at bounding box center [674, 614] width 456 height 63
type textarea "No, [PERSON_NAME] and [PERSON_NAME]. Real person here. How may I help?"
click at [922, 613] on span "Send" at bounding box center [938, 615] width 33 height 18
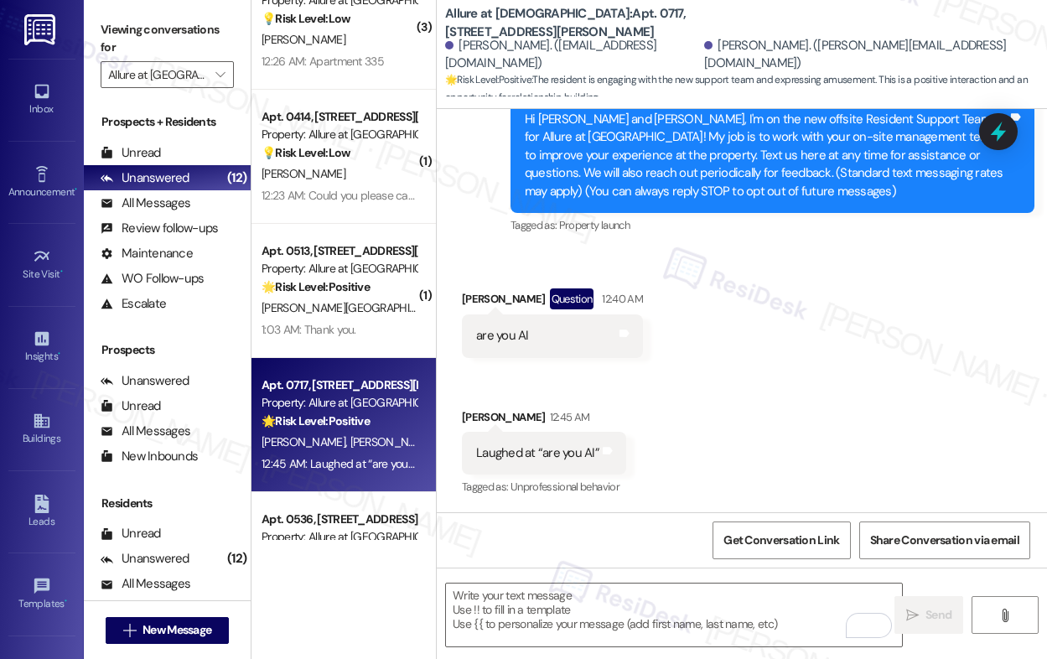
scroll to position [310, 0]
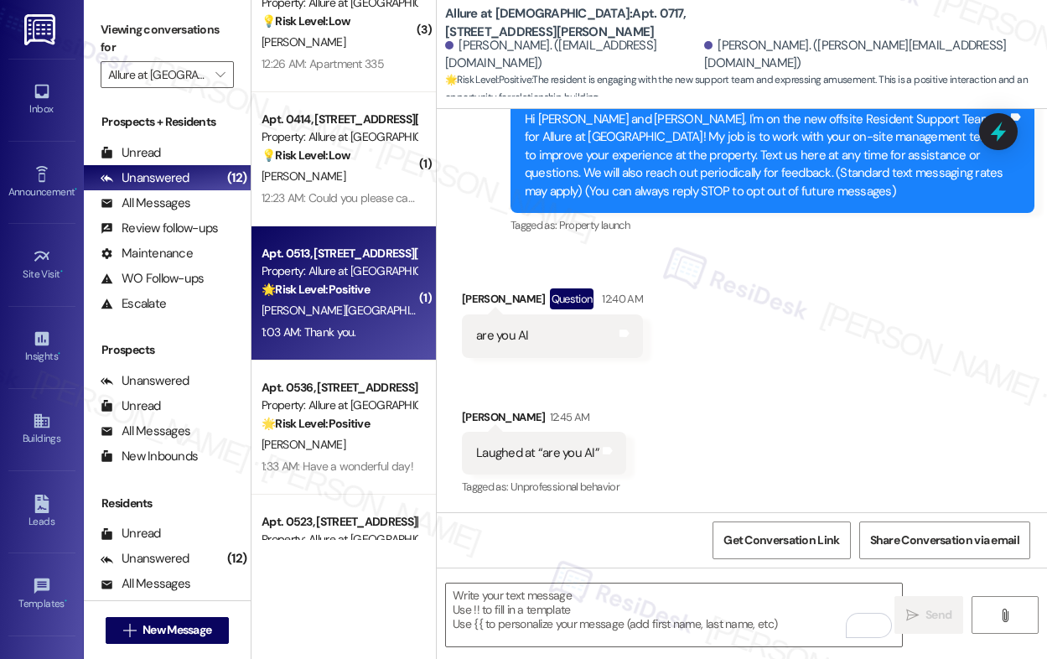
click at [341, 300] on div "[PERSON_NAME][GEOGRAPHIC_DATA]" at bounding box center [339, 310] width 158 height 21
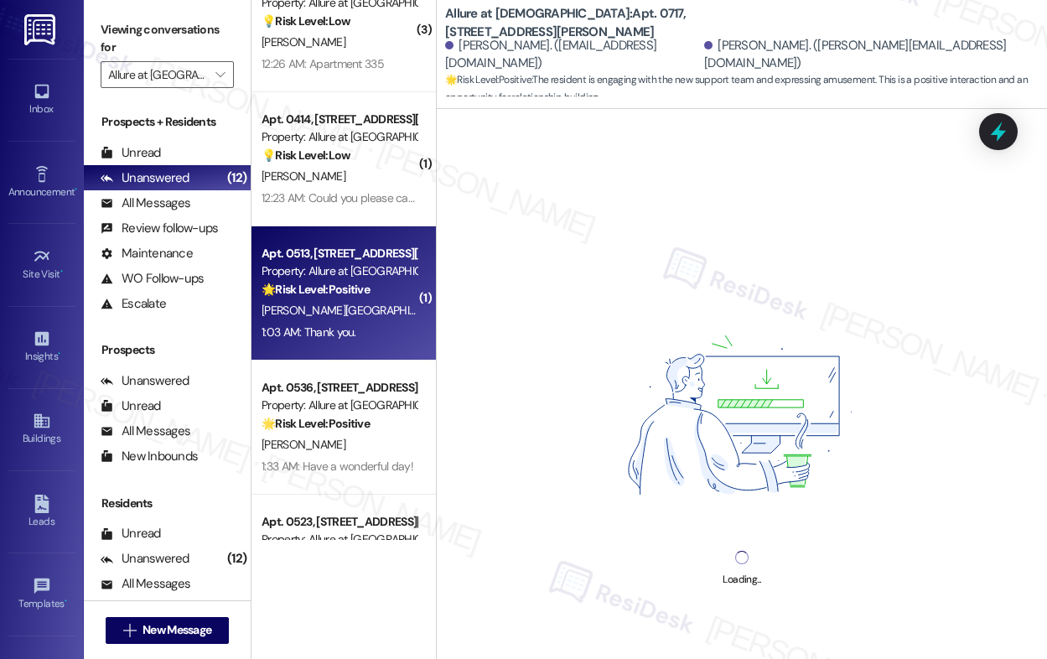
click at [340, 300] on div "[PERSON_NAME][GEOGRAPHIC_DATA]" at bounding box center [339, 310] width 158 height 21
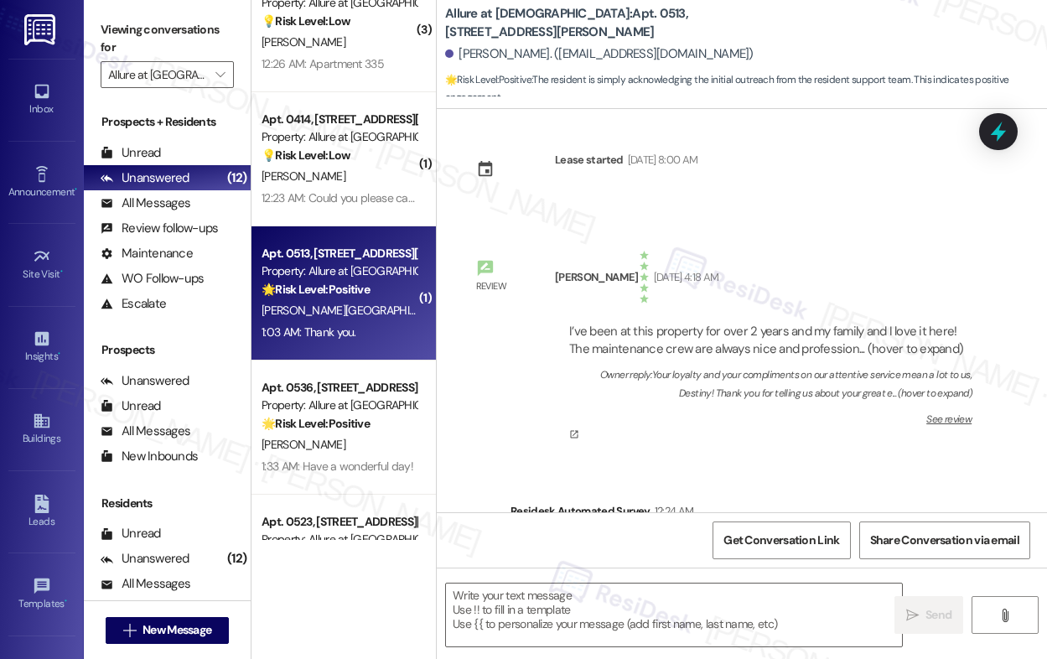
type textarea "Fetching suggested responses. Please feel free to read through the conversation…"
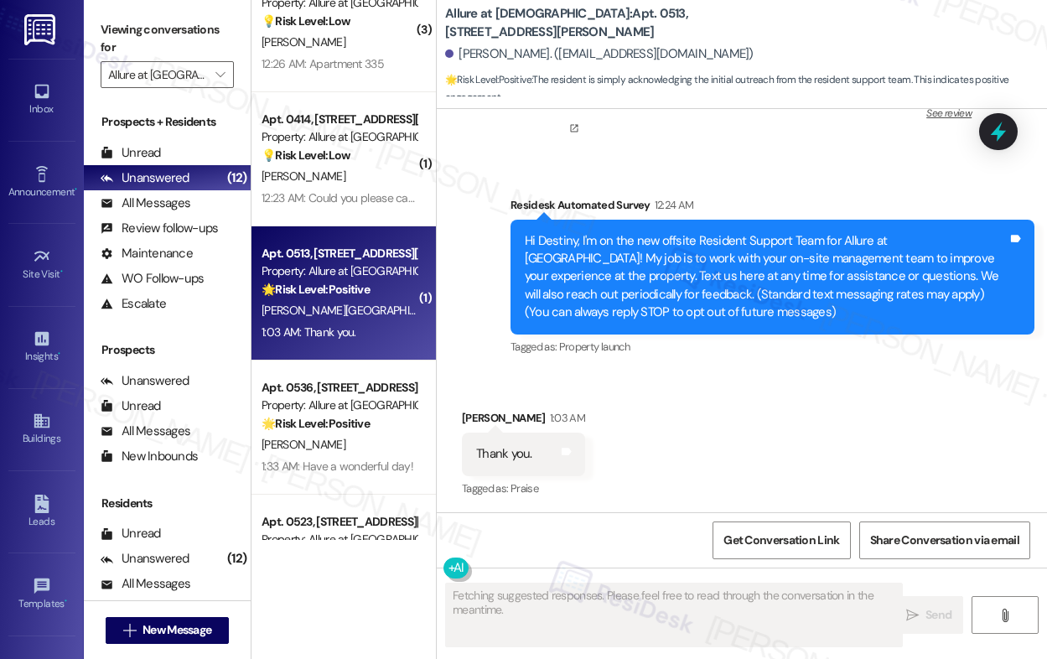
scroll to position [500, 0]
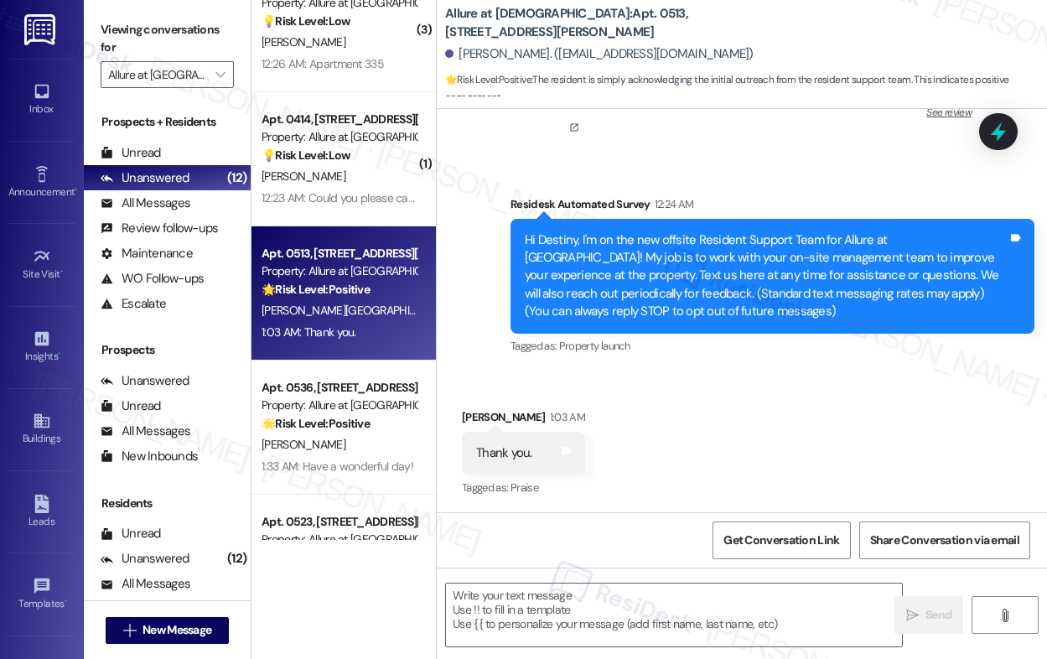
click at [645, 455] on div "Received via SMS [PERSON_NAME] 1:03 AM Thank you. Tags and notes Tagged as: Pra…" at bounding box center [742, 441] width 610 height 142
click at [561, 583] on textarea at bounding box center [674, 614] width 456 height 63
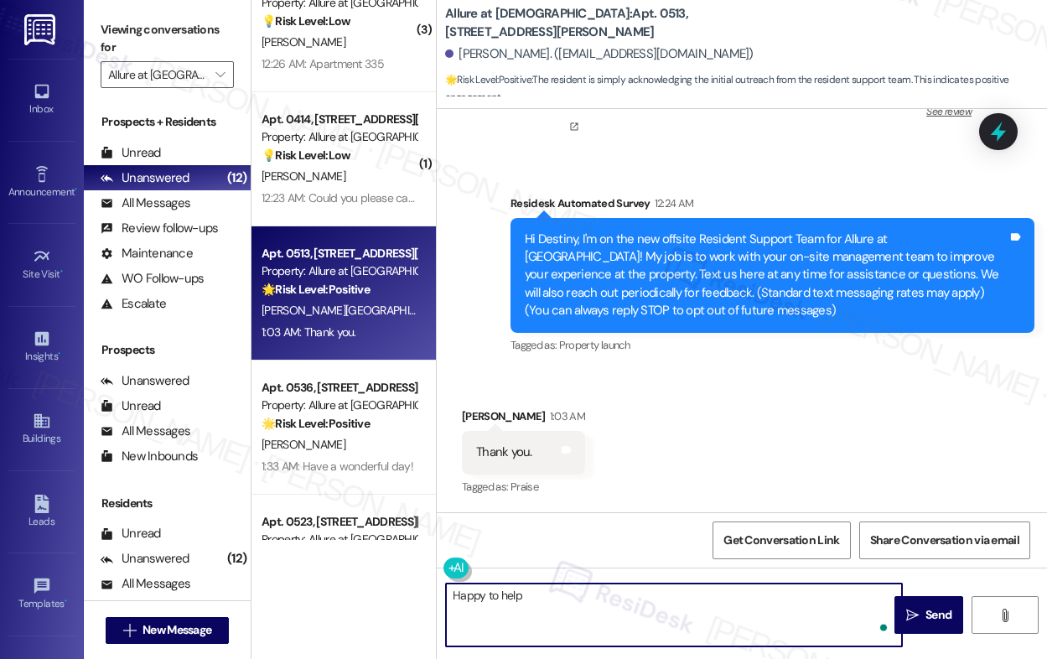
type textarea "Happy to help!"
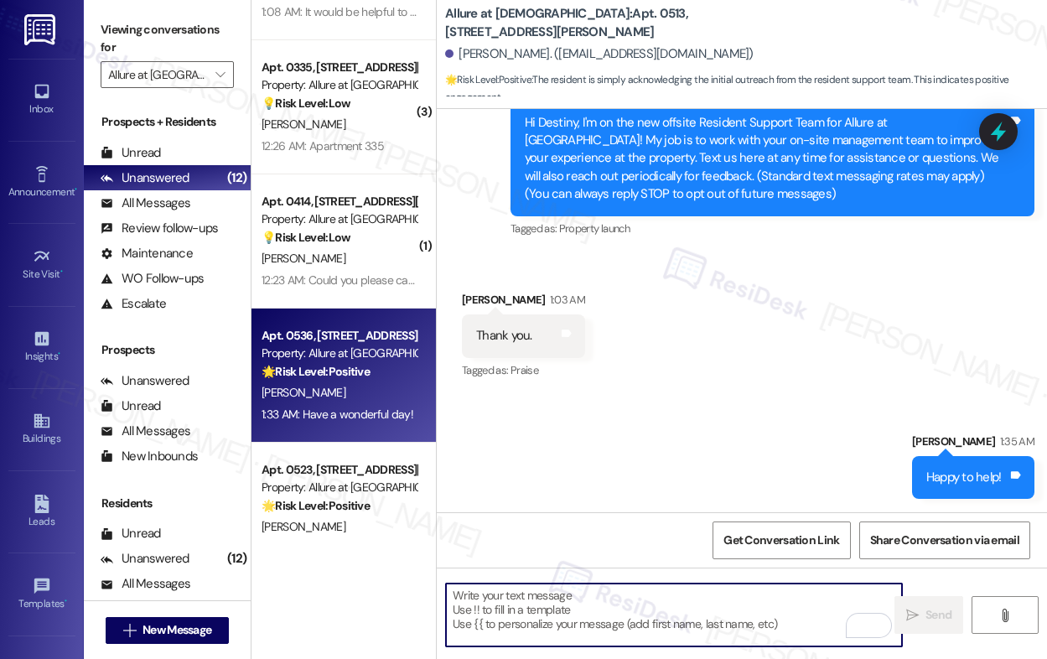
scroll to position [184, 0]
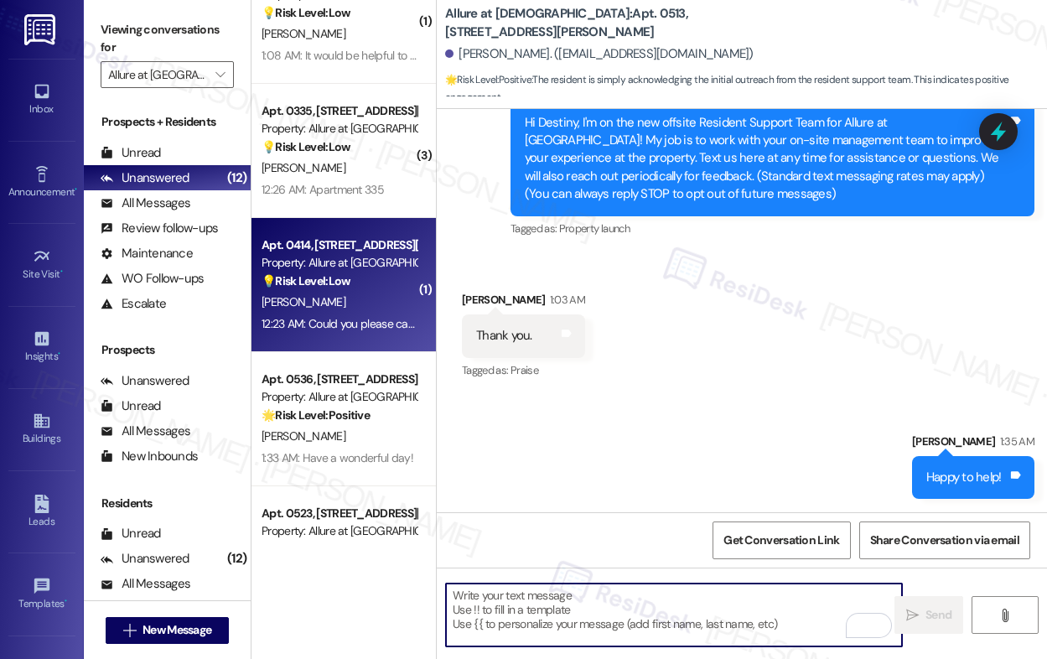
click at [328, 319] on div "12:23 AM: Could you please call me at [PHONE_NUMBER], I need information. 12:23…" at bounding box center [446, 323] width 370 height 15
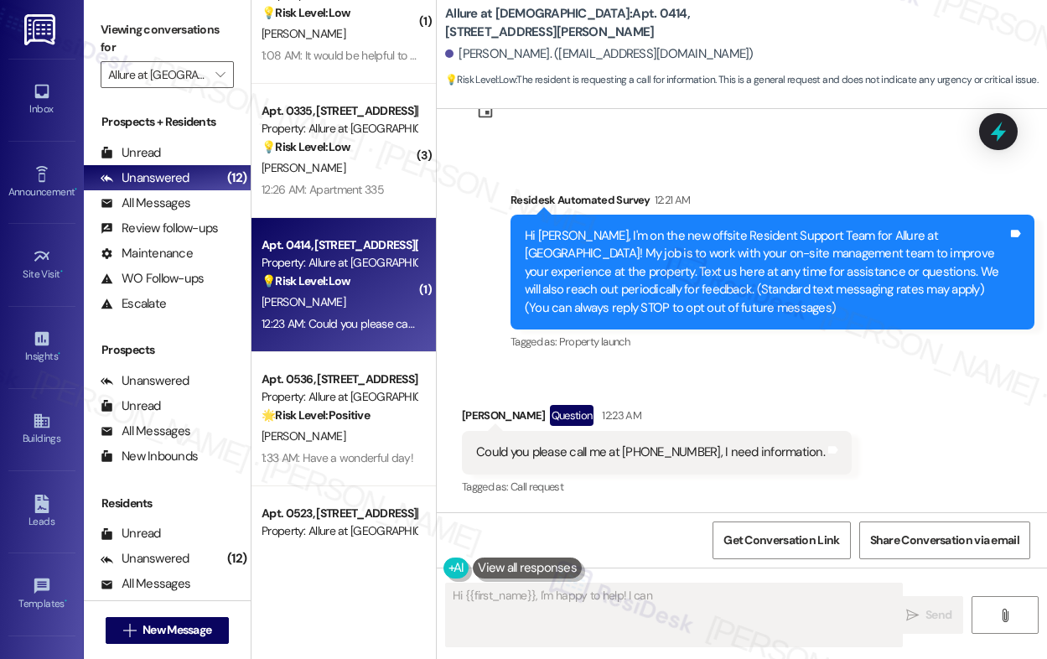
scroll to position [252, 0]
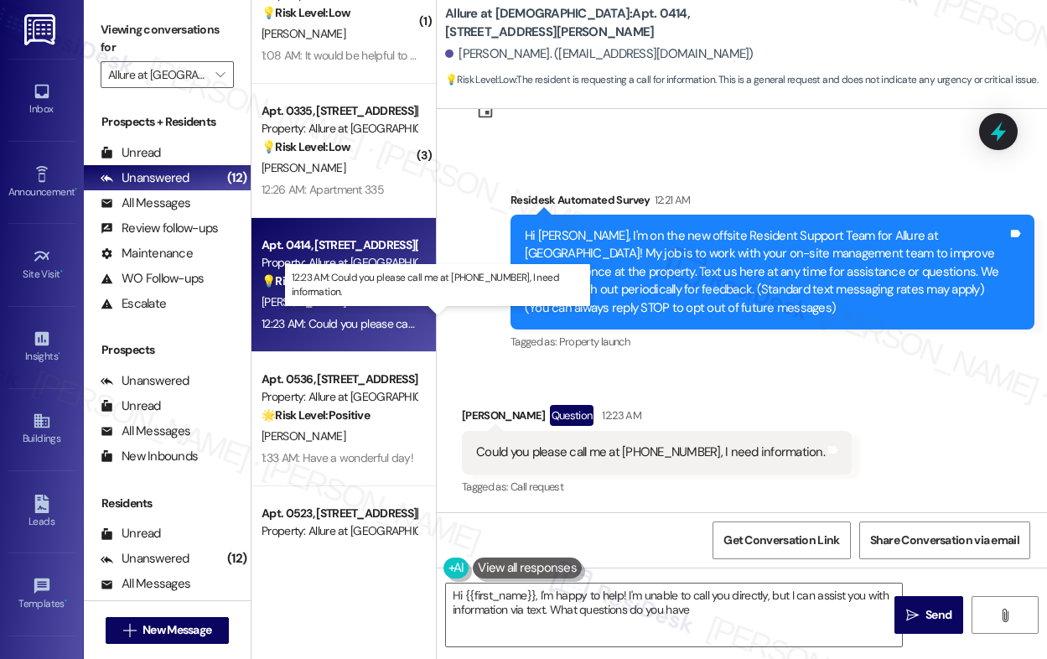
type textarea "Hi {{first_name}}, I'm happy to help! I'm unable to call you directly, but I ca…"
